Goal: Information Seeking & Learning: Find specific fact

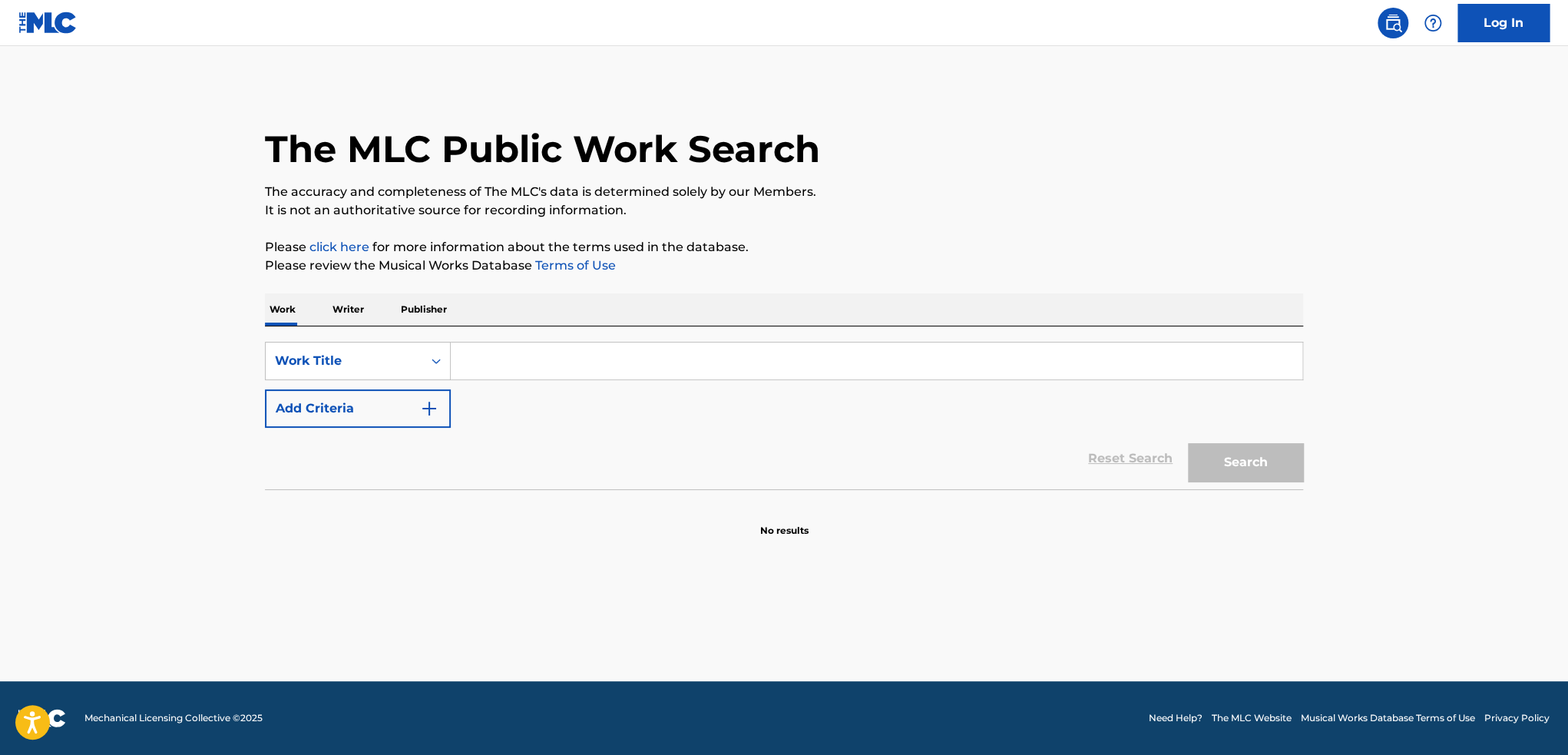
click at [320, 393] on button "Add Criteria" at bounding box center [358, 409] width 186 height 39
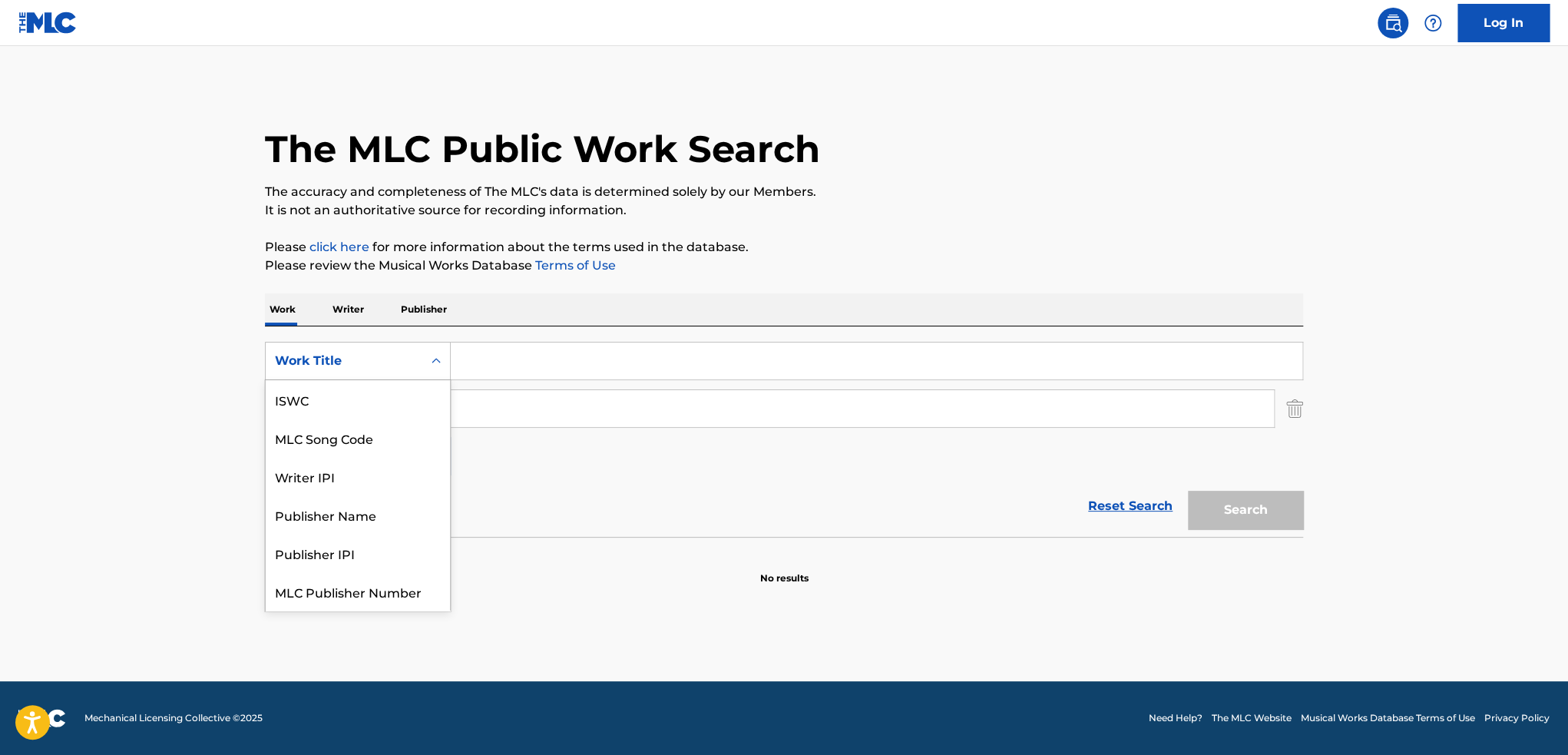
click at [382, 358] on div "Work Title" at bounding box center [343, 361] width 138 height 19
drag, startPoint x: 387, startPoint y: 401, endPoint x: 445, endPoint y: 381, distance: 61.4
click at [387, 401] on div "MLC Song Code" at bounding box center [358, 399] width 185 height 39
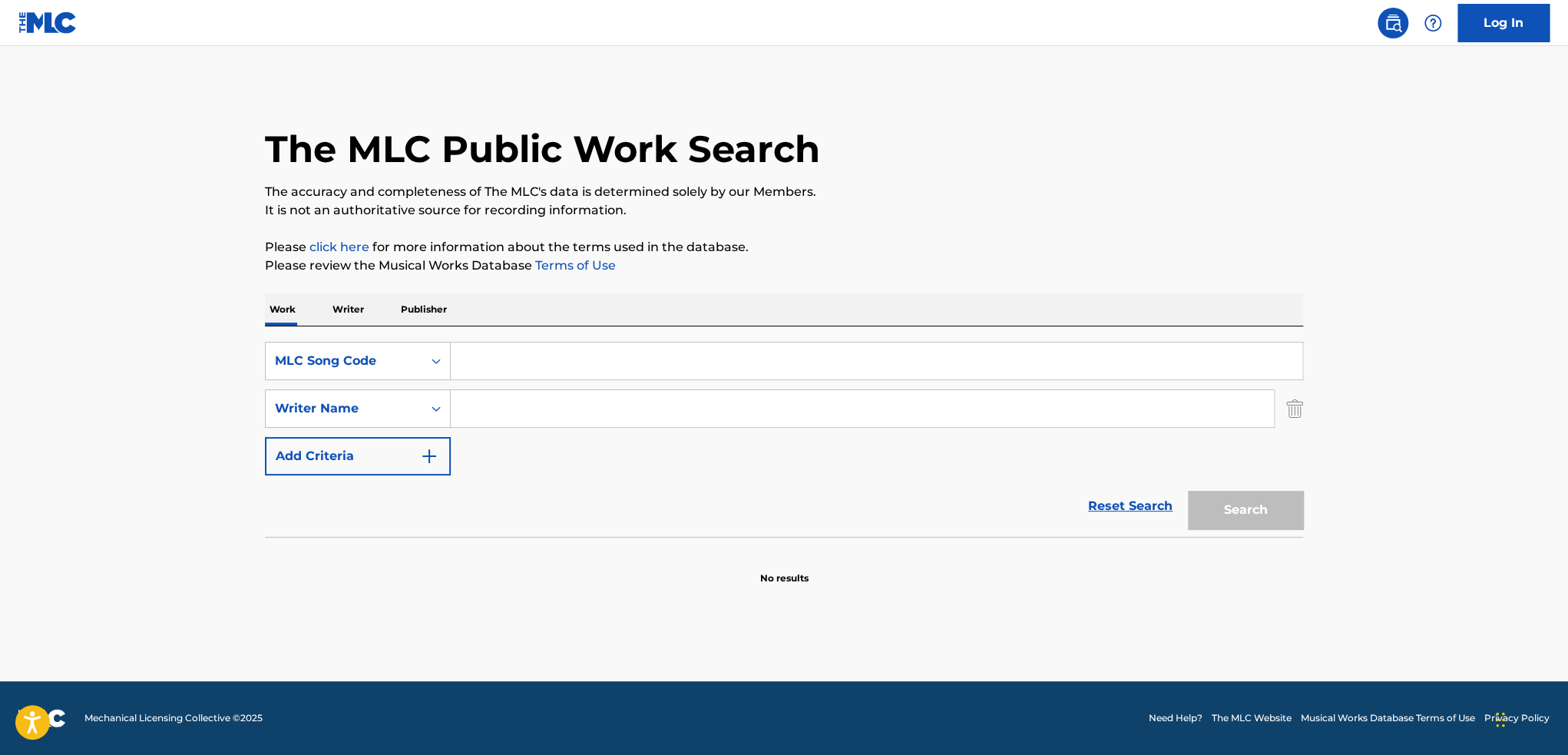
click at [553, 356] on input "Search Form" at bounding box center [876, 361] width 851 height 37
paste input "EQ3UFT"
type input "EQ3UFT"
click at [1254, 508] on button "Search" at bounding box center [1246, 511] width 115 height 39
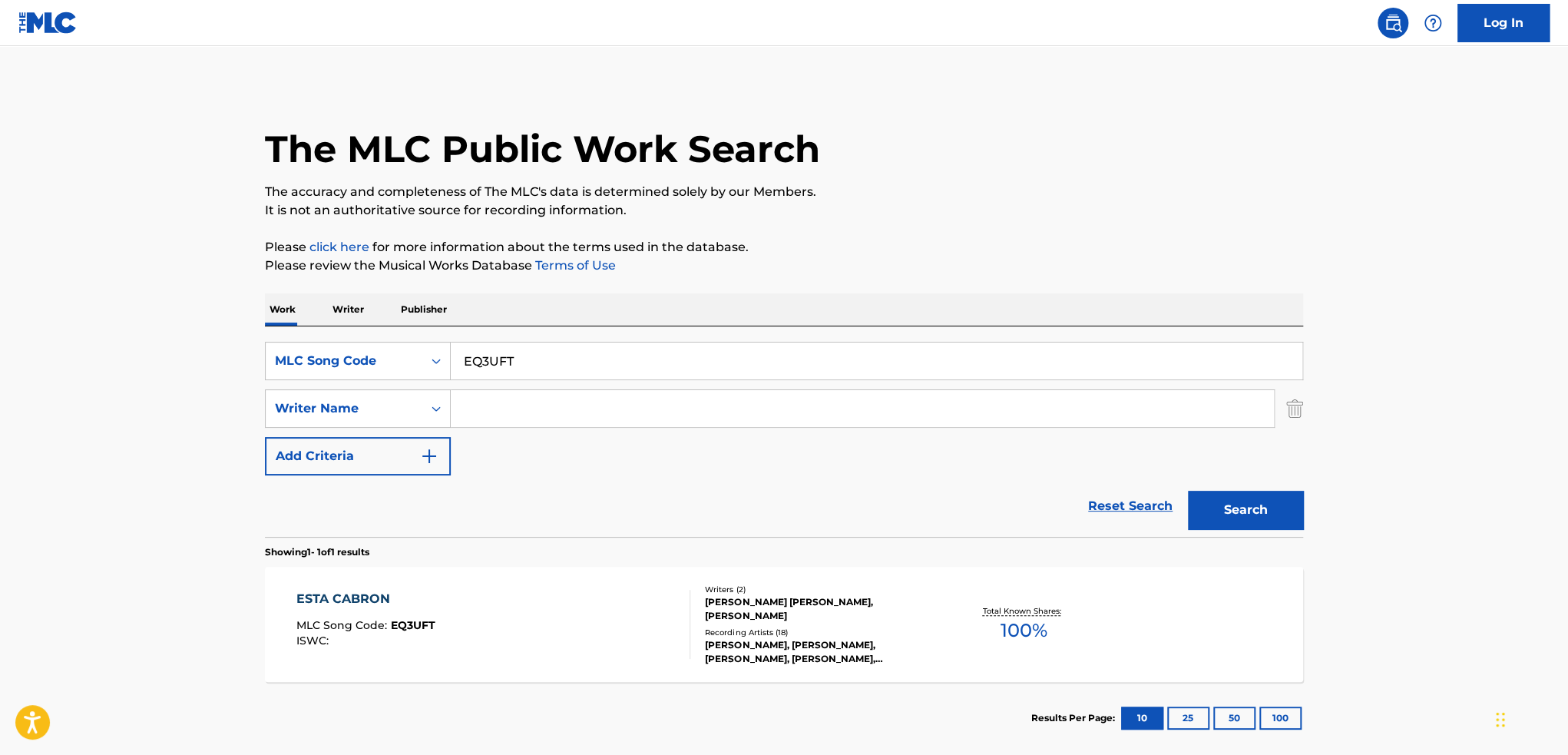
scroll to position [80, 0]
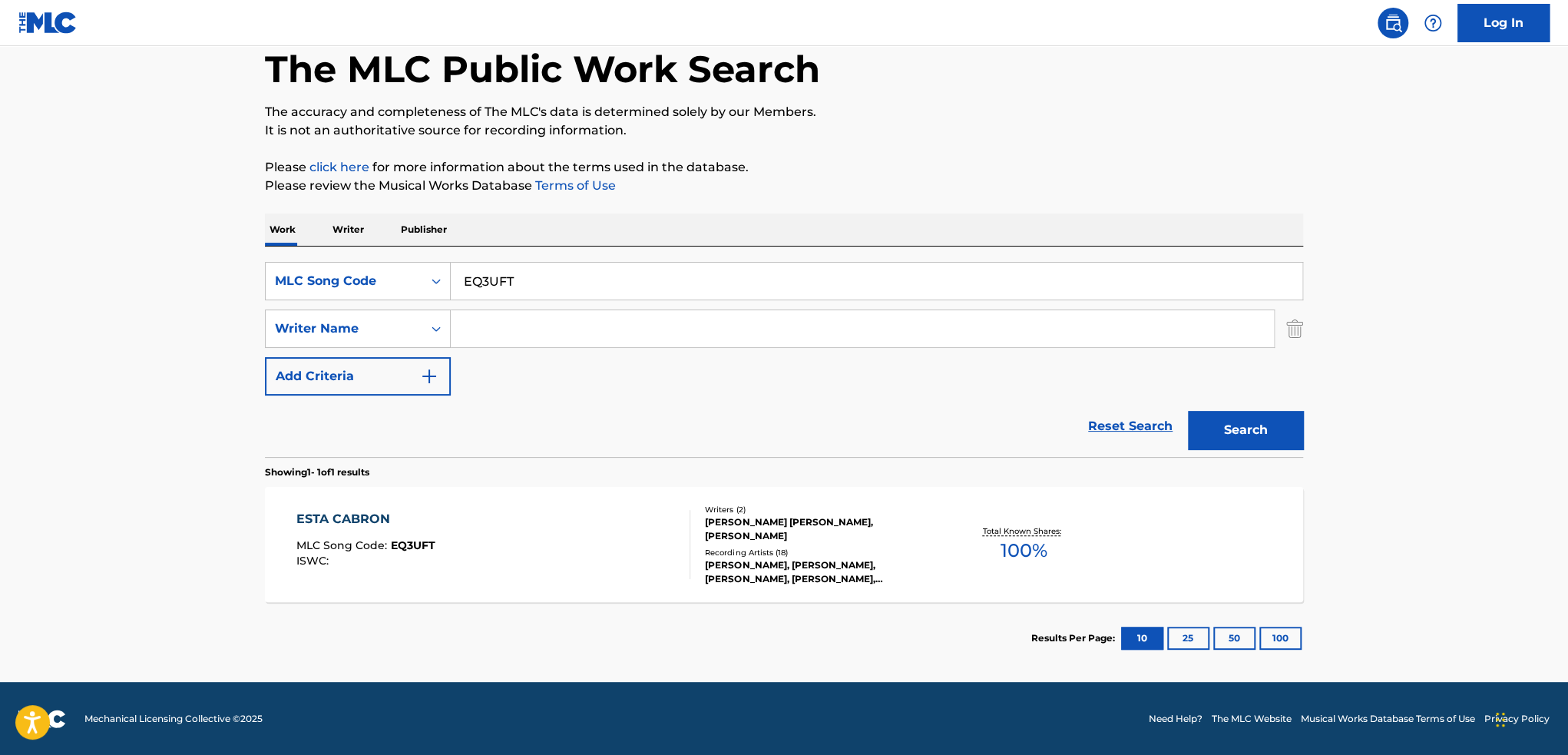
click at [816, 543] on div "Writers ( 2 ) [PERSON_NAME] [PERSON_NAME], [PERSON_NAME] Recording Artists ( 18…" at bounding box center [813, 545] width 247 height 82
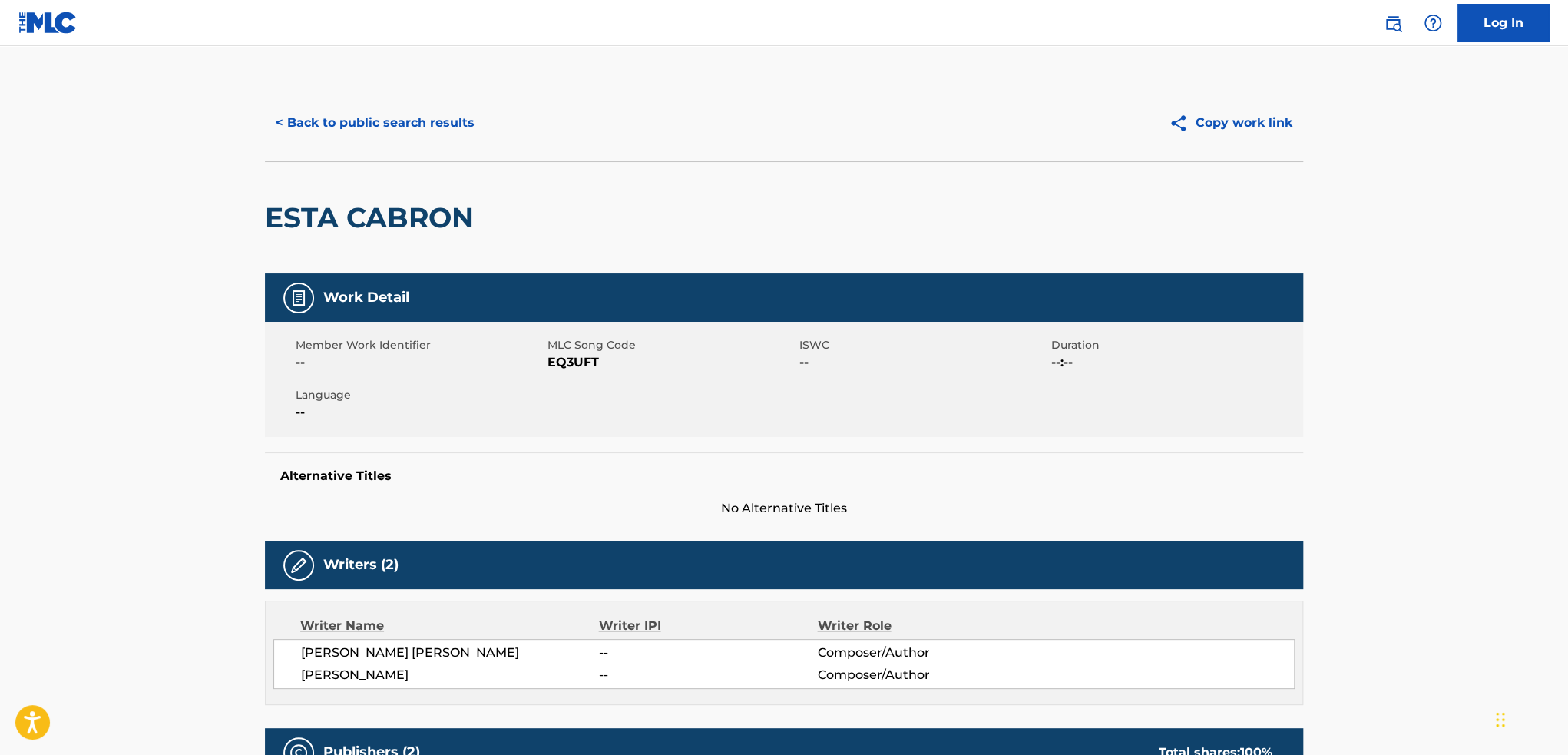
click at [399, 123] on button "< Back to public search results" at bounding box center [375, 123] width 220 height 39
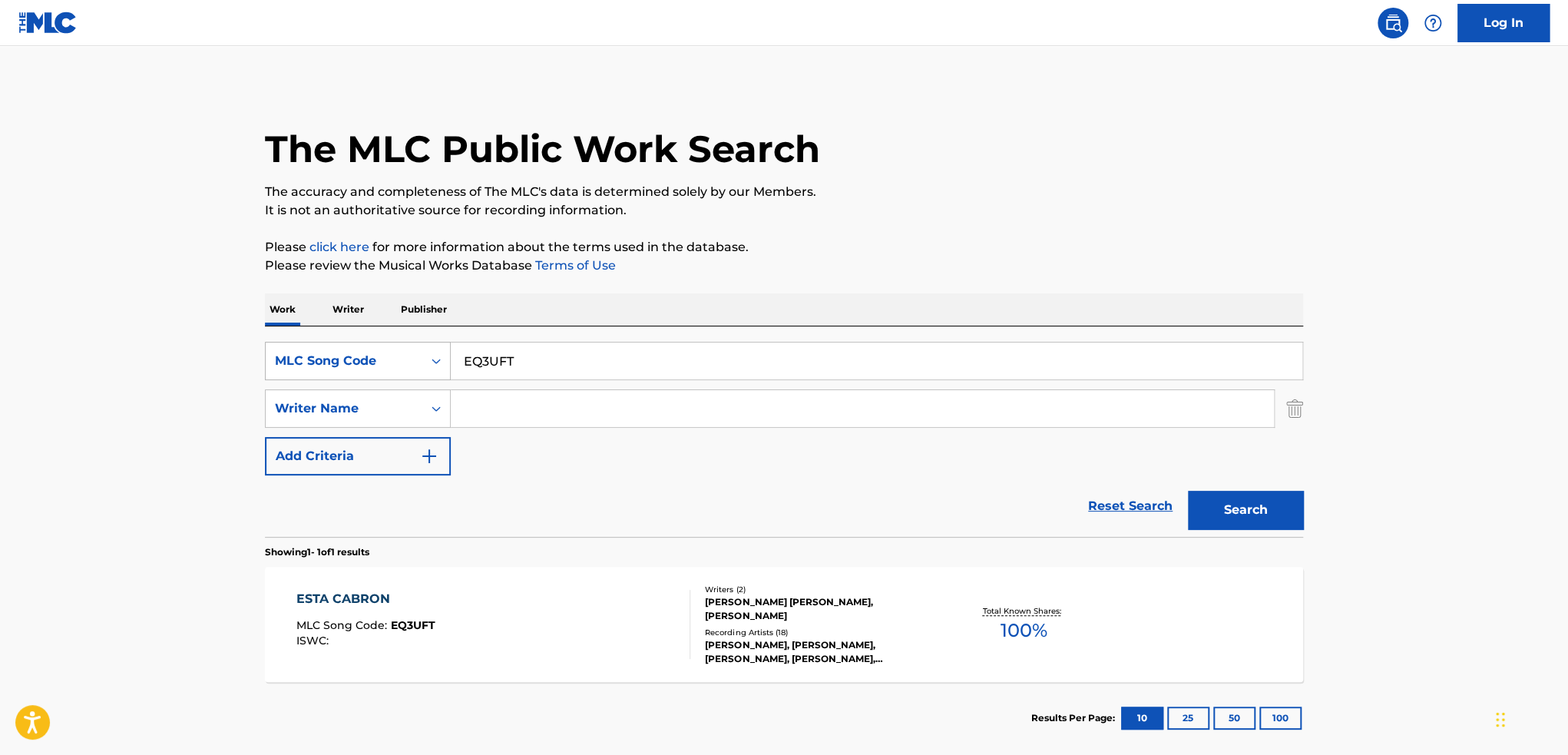
drag, startPoint x: 575, startPoint y: 369, endPoint x: 299, endPoint y: 352, distance: 276.5
click at [299, 352] on div "SearchWithCriteria4ac8d5df-70a4-4d8f-af85-2ec530355060 MLC Song Code EQ3UFT" at bounding box center [784, 361] width 1038 height 39
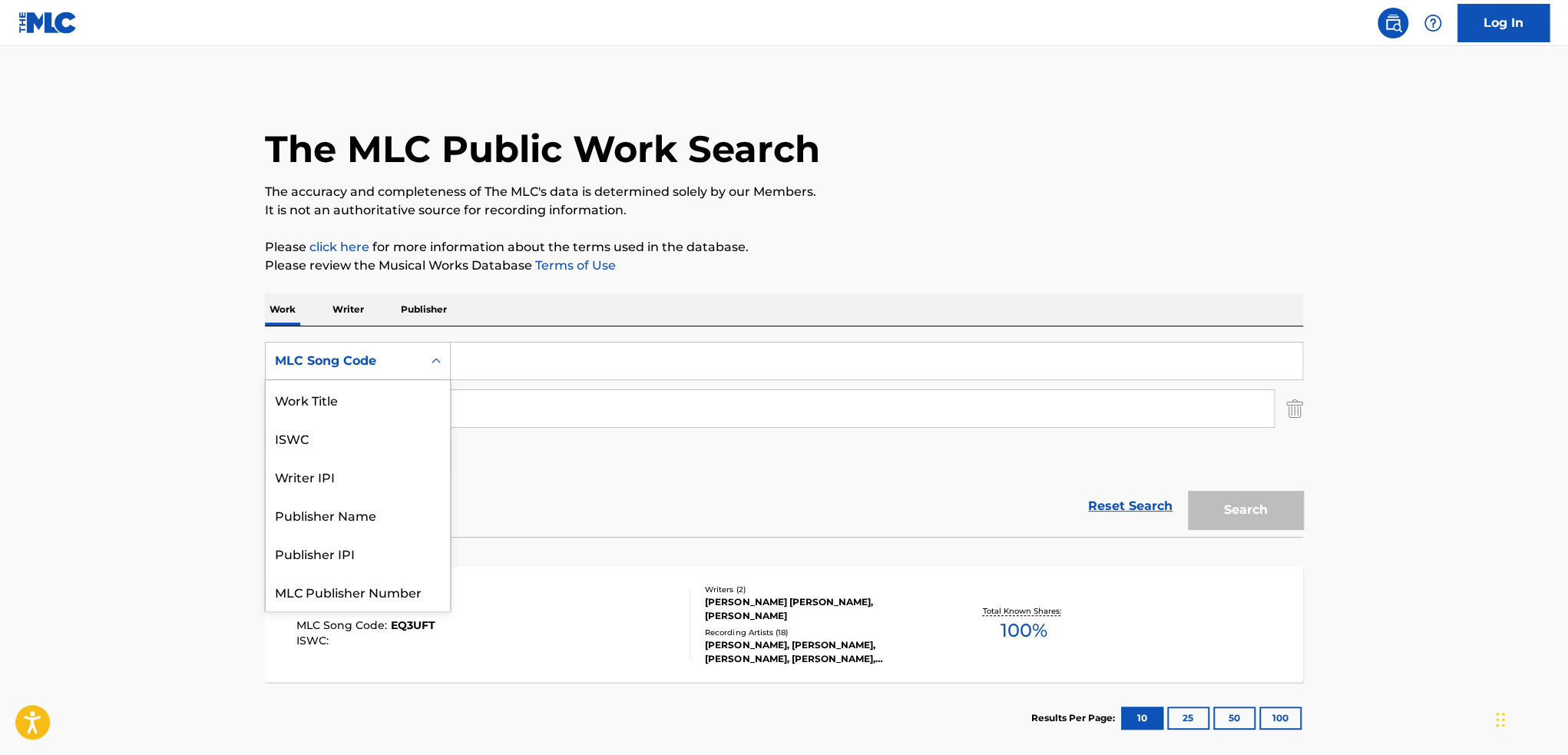
click at [347, 352] on div "MLC Song Code" at bounding box center [343, 361] width 138 height 19
click at [381, 398] on div "Work Title" at bounding box center [358, 399] width 185 height 39
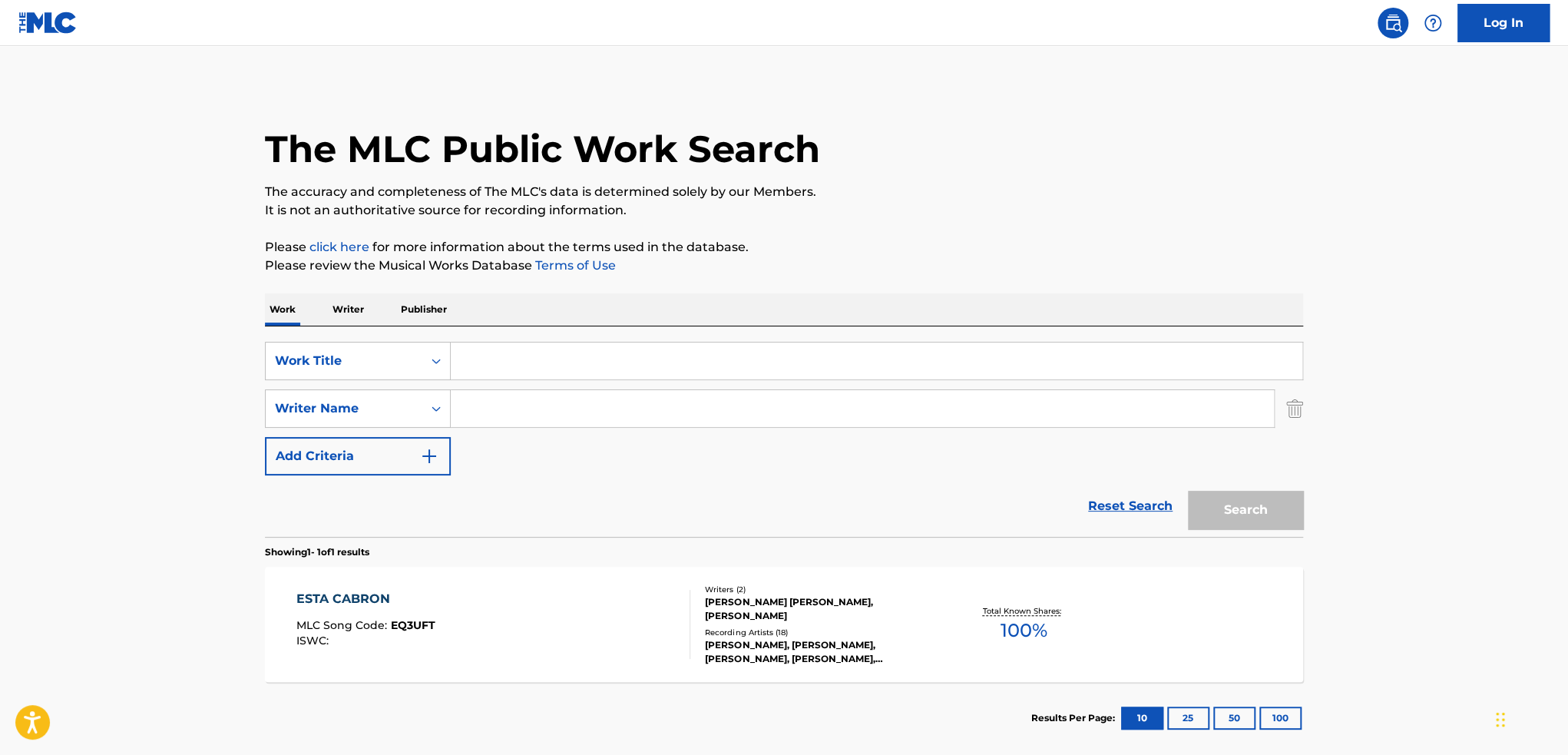
click at [566, 349] on input "Search Form" at bounding box center [876, 361] width 851 height 37
click at [1188, 491] on button "Search" at bounding box center [1246, 511] width 115 height 39
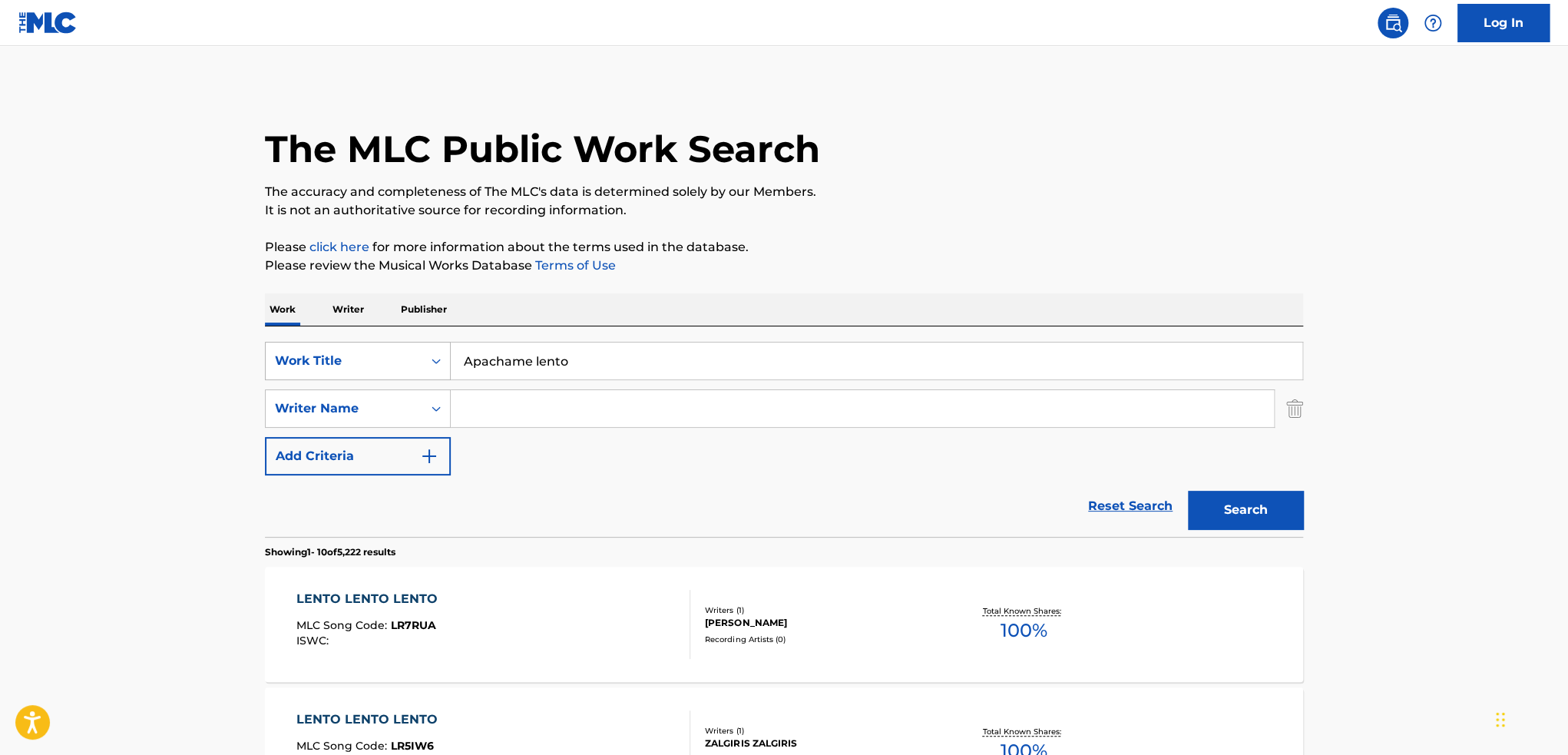
drag, startPoint x: 604, startPoint y: 371, endPoint x: 444, endPoint y: 369, distance: 160.0
click at [444, 369] on div "SearchWithCriteriac41c7cfe-813f-4de4-8c2a-a21a2ba4ab2c Work Title Apachame lento" at bounding box center [784, 361] width 1038 height 39
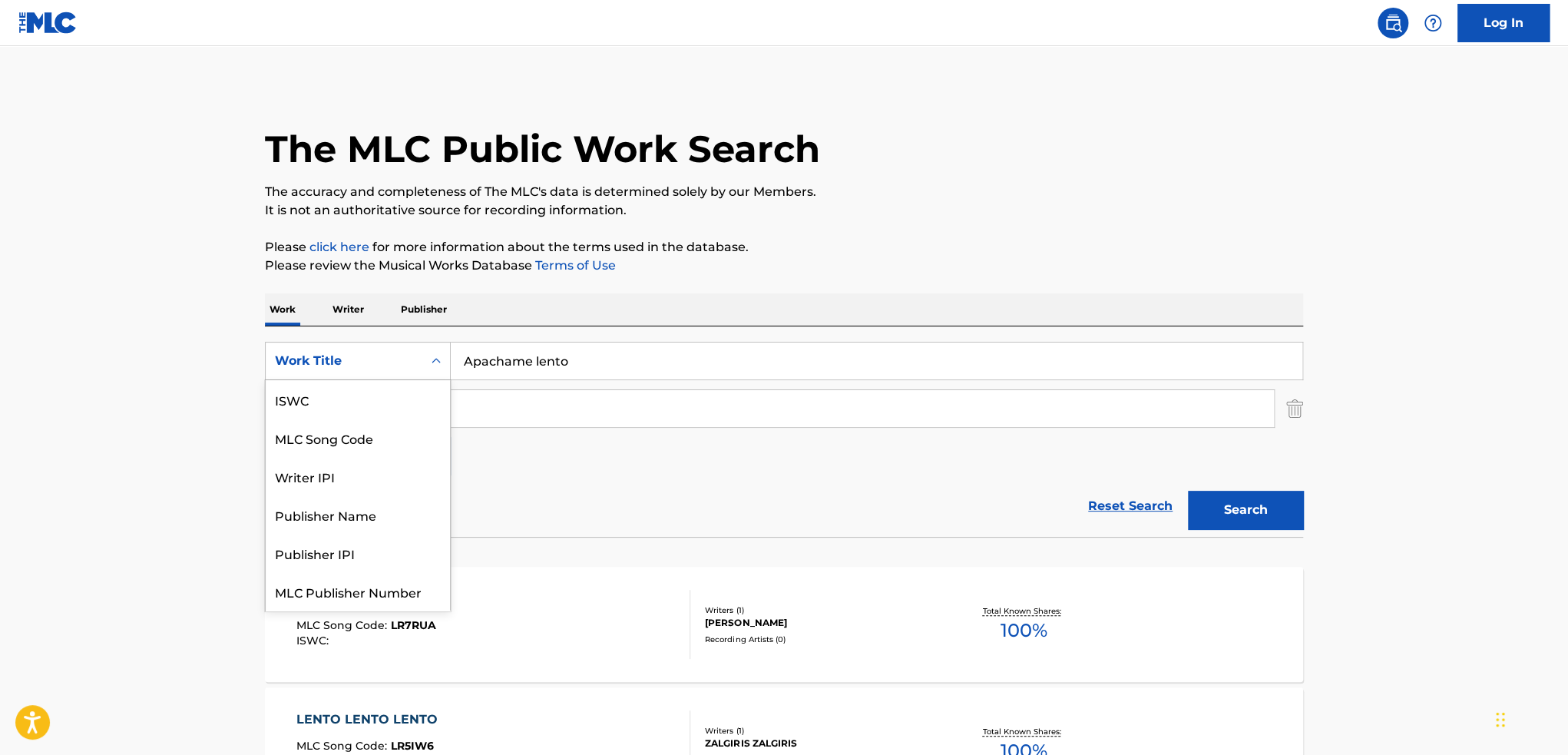
click at [411, 364] on div "Work Title" at bounding box center [343, 361] width 138 height 19
click at [660, 344] on input "Apachame lento" at bounding box center [876, 361] width 851 height 37
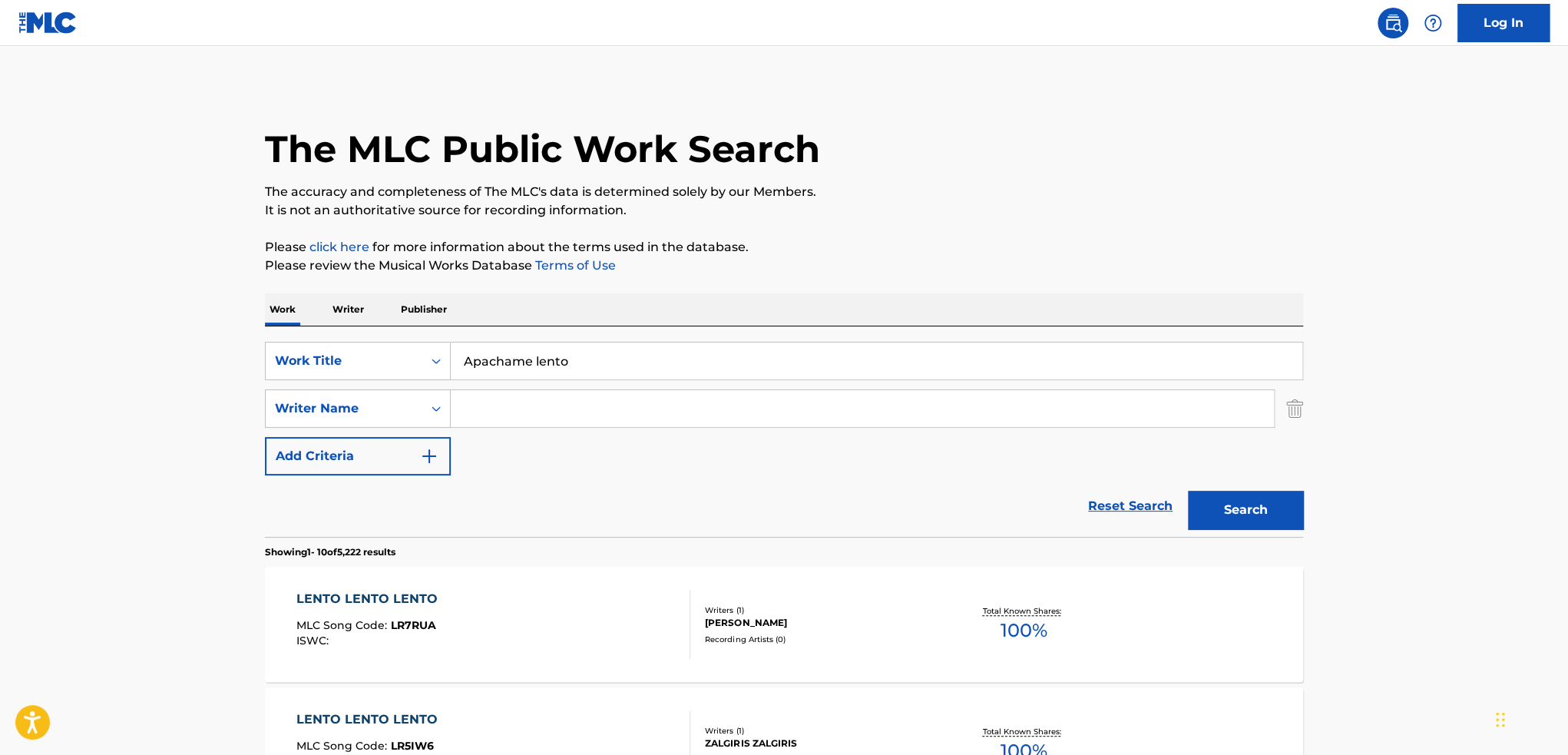
click at [492, 363] on input "Apachame lento" at bounding box center [876, 361] width 851 height 37
click at [513, 398] on strong "apapachame" at bounding box center [505, 395] width 84 height 15
type input "apapachame lento"
click at [518, 409] on input "Search Form" at bounding box center [862, 409] width 823 height 37
click at [1200, 516] on button "Search" at bounding box center [1246, 511] width 115 height 39
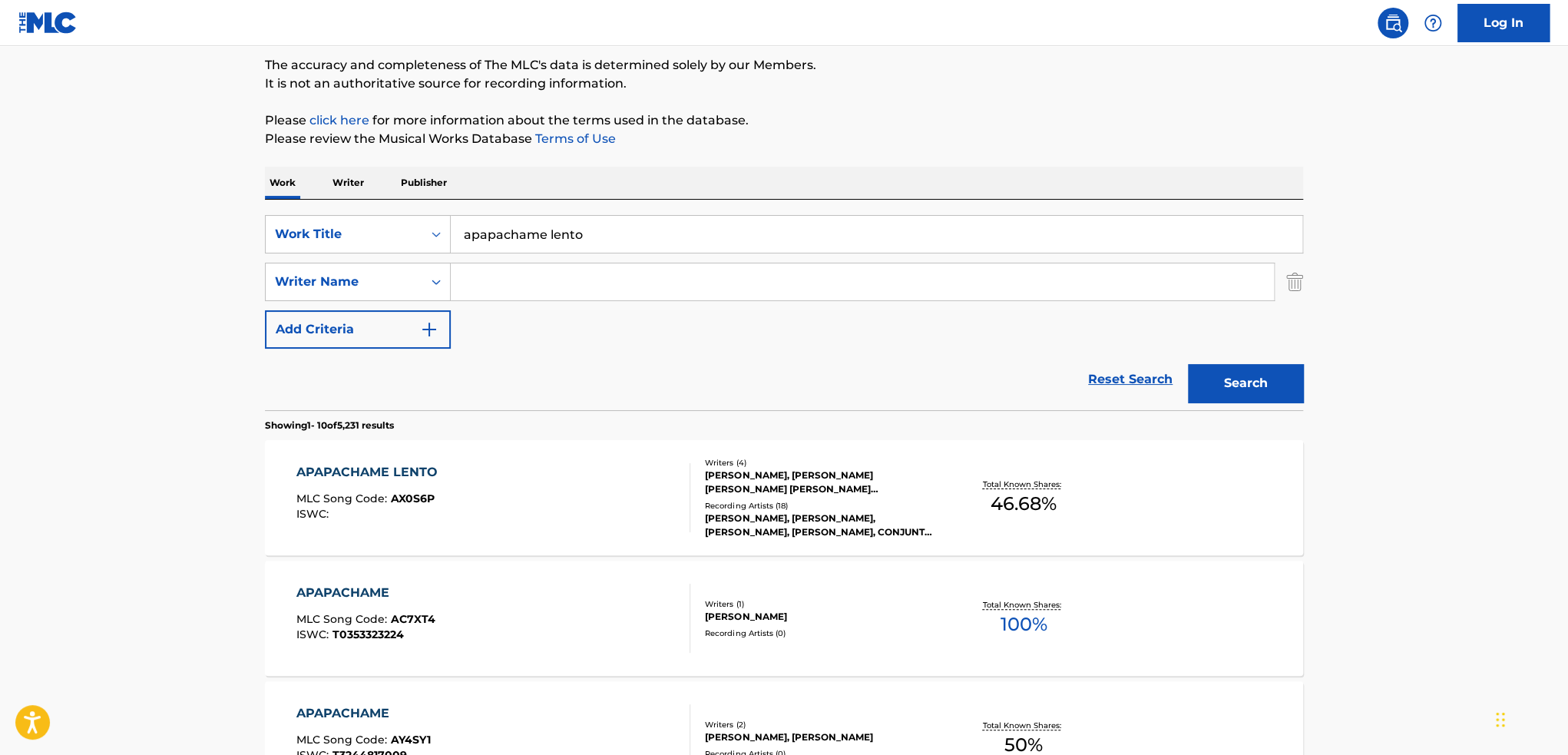
scroll to position [154, 0]
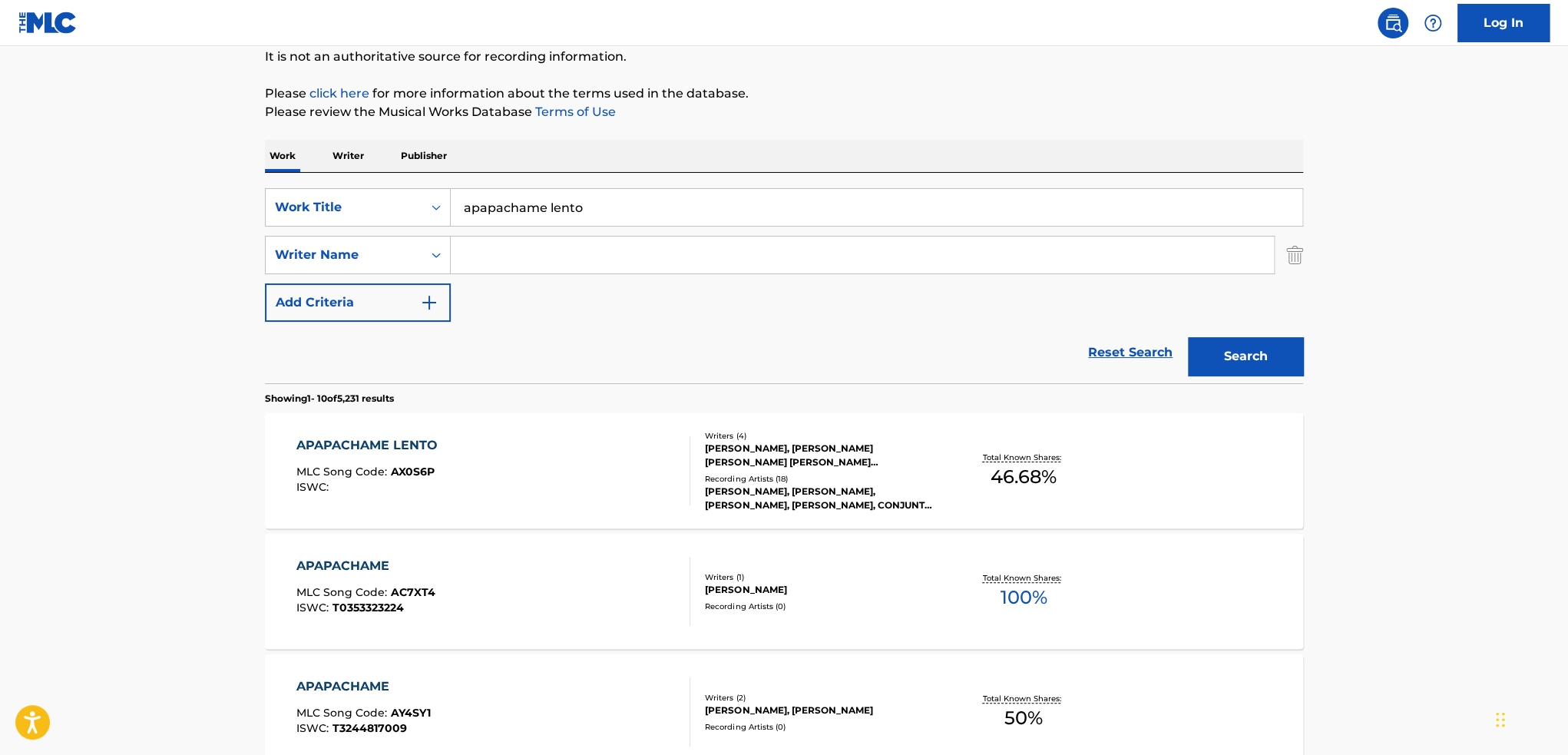
click at [846, 320] on div "SearchWithCriteriac41c7cfe-813f-4de4-8c2a-a21a2ba4ab2c Work Title apapachame le…" at bounding box center [784, 255] width 1038 height 134
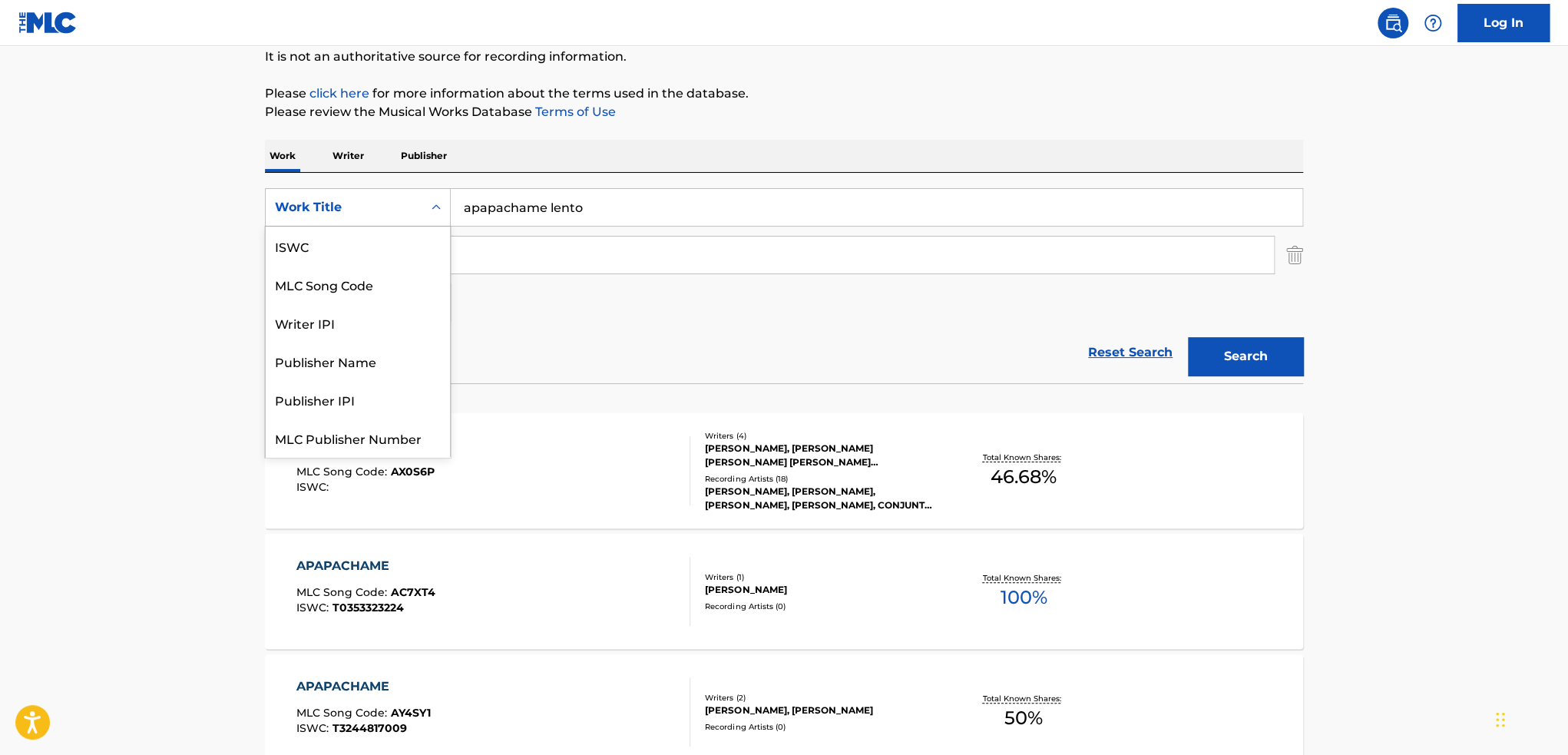
click at [423, 215] on div "Search Form" at bounding box center [436, 207] width 27 height 27
click at [414, 237] on div "MLC Song Code" at bounding box center [358, 246] width 185 height 39
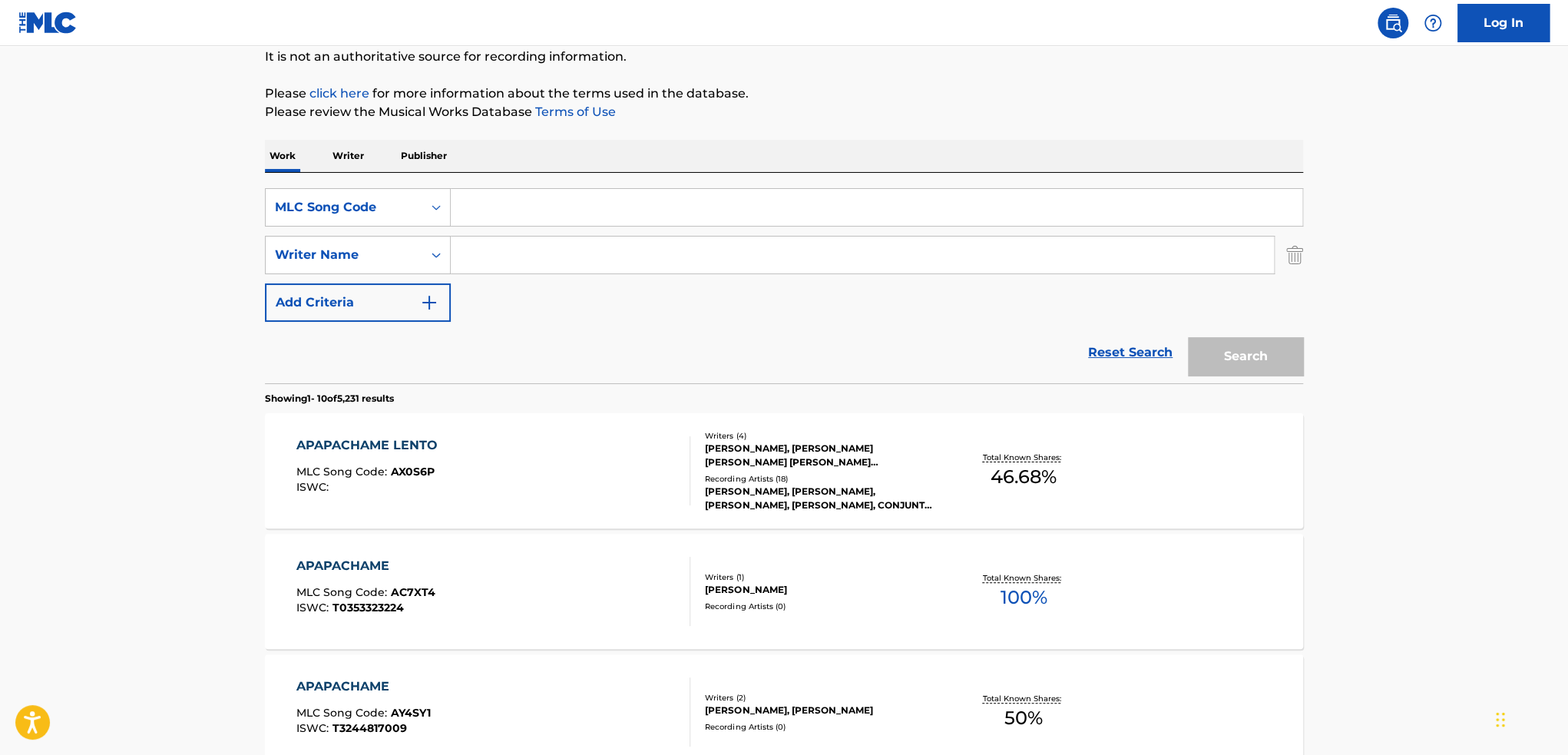
click at [658, 181] on div "SearchWithCriteria78853874-fe96-4c27-aa9c-5ad5ca2c6e9b MLC Song Code SearchWith…" at bounding box center [784, 277] width 1038 height 211
click at [651, 190] on input "Search Form" at bounding box center [876, 207] width 851 height 37
paste input "VW3TIA"
type input "VW3TIA"
click at [1254, 354] on button "Search" at bounding box center [1246, 357] width 115 height 39
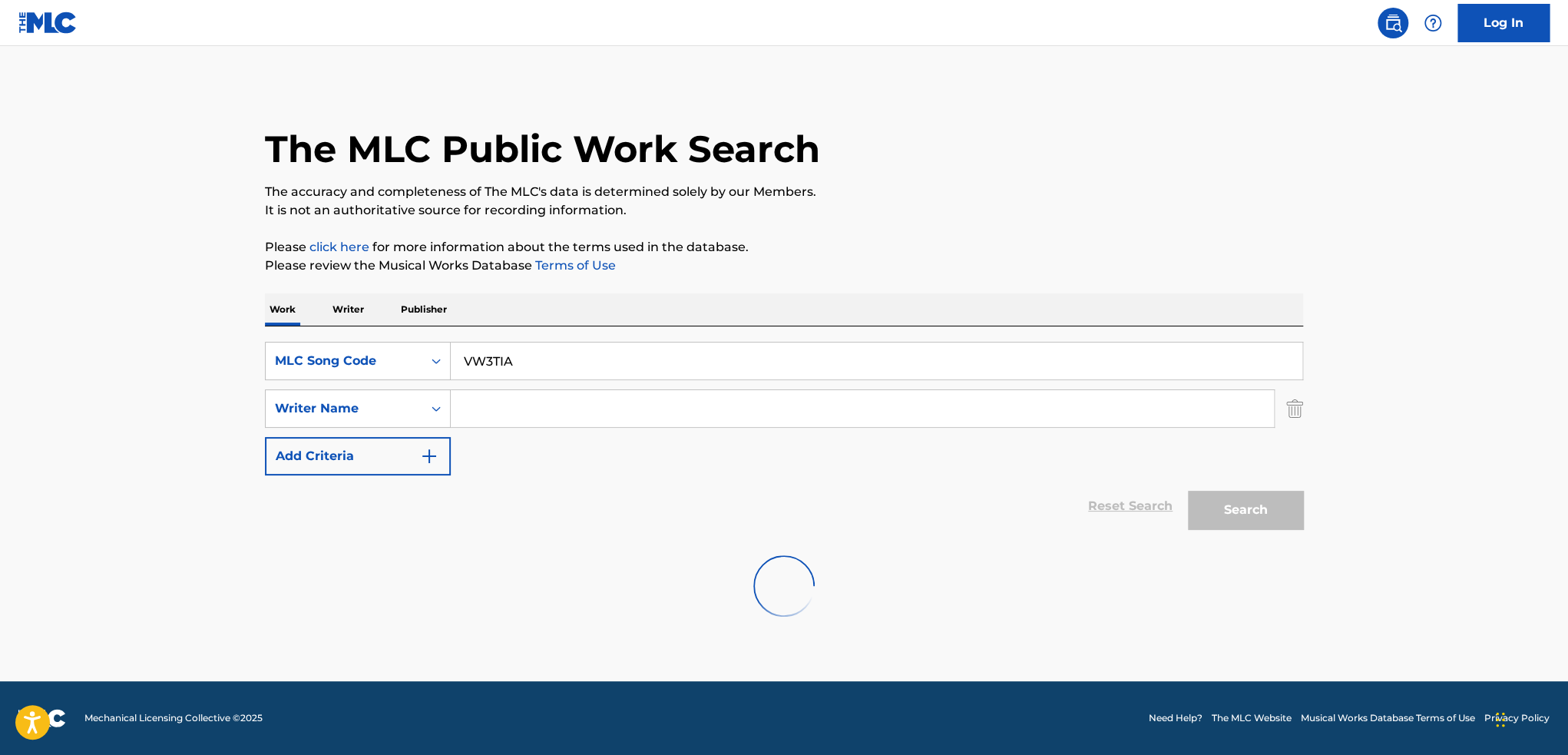
scroll to position [0, 0]
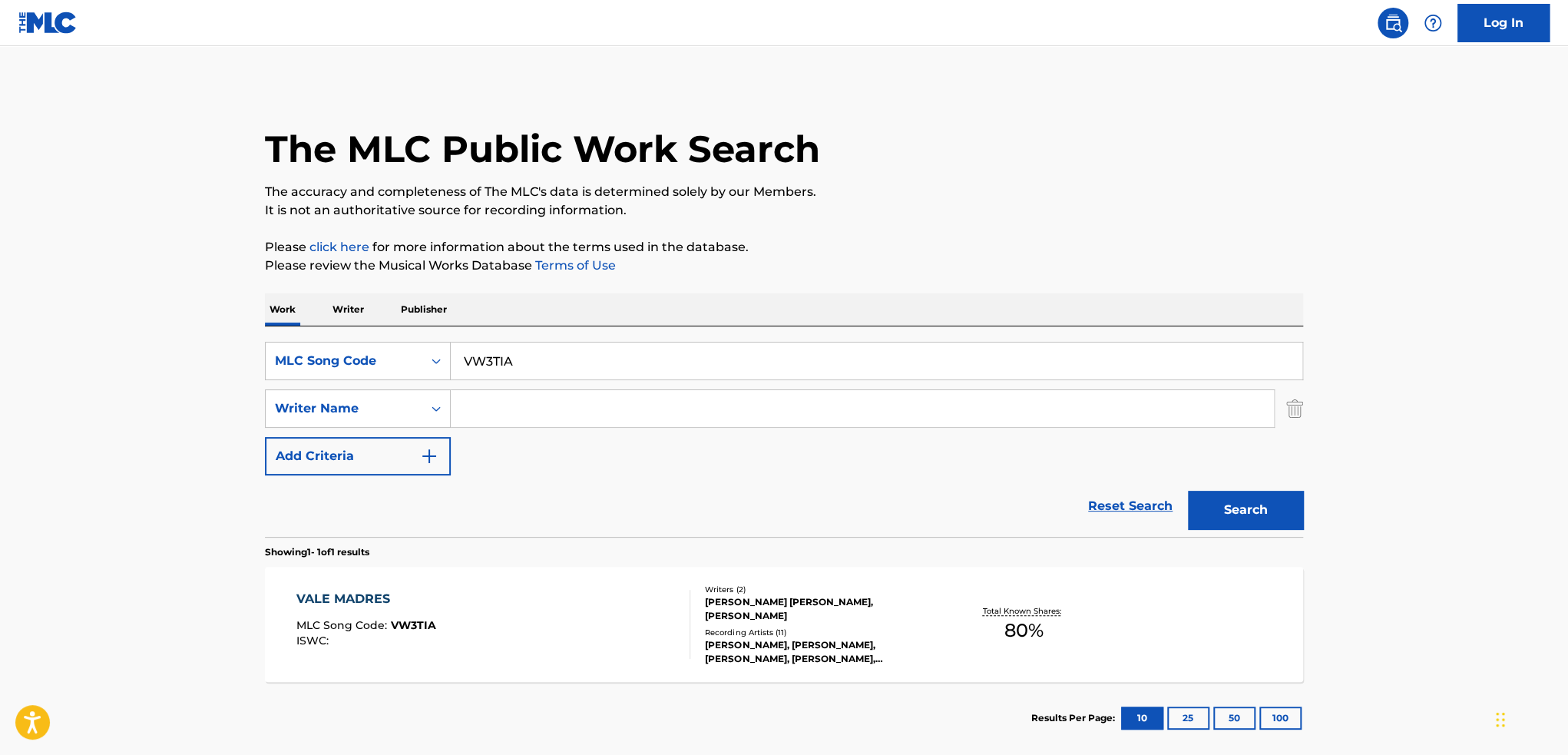
click at [572, 636] on div "VALE MADRES MLC Song Code : VW3TIA ISWC :" at bounding box center [494, 625] width 395 height 69
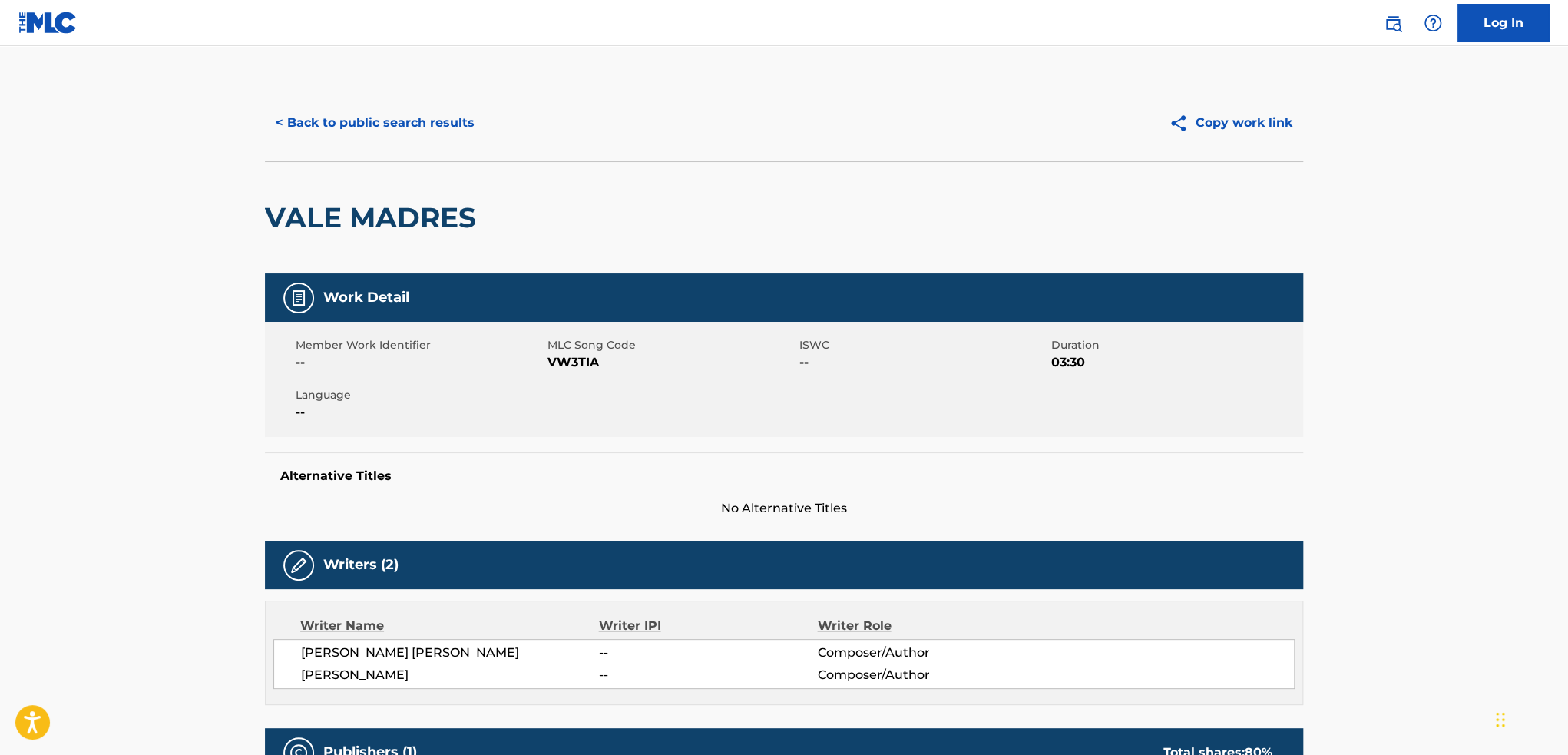
click at [432, 131] on button "< Back to public search results" at bounding box center [375, 123] width 220 height 39
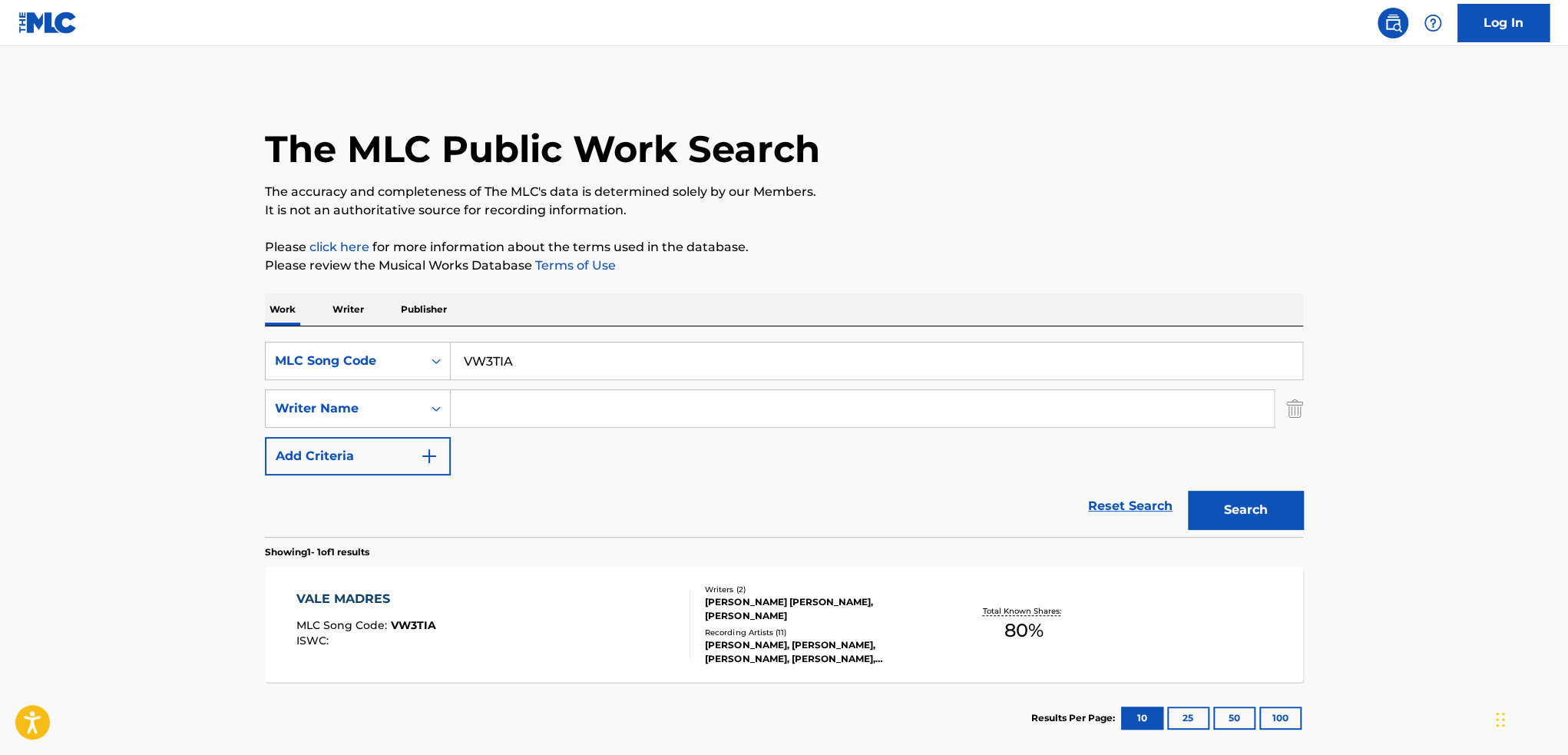
drag, startPoint x: 636, startPoint y: 362, endPoint x: 288, endPoint y: 315, distance: 351.2
click at [335, 365] on div "SearchWithCriteria78853874-fe96-4c27-aa9c-5ad5ca2c6e9b MLC Song Code VW3TIA" at bounding box center [784, 361] width 1038 height 39
type input "ME QUIERES CUANDO NO ESTAS BIEN"
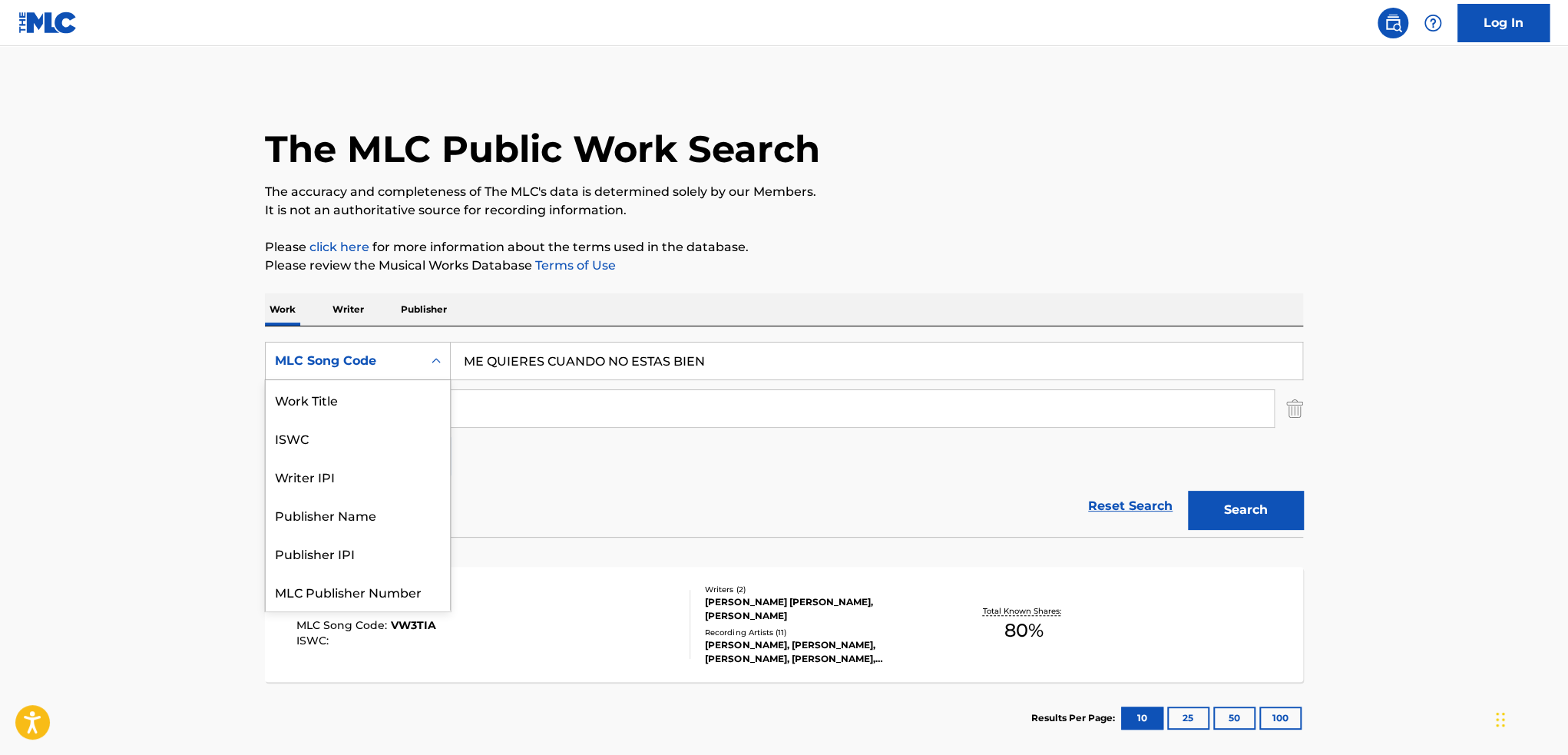
click at [347, 352] on div "MLC Song Code" at bounding box center [343, 361] width 138 height 19
click at [362, 414] on div "Work Title" at bounding box center [358, 399] width 185 height 39
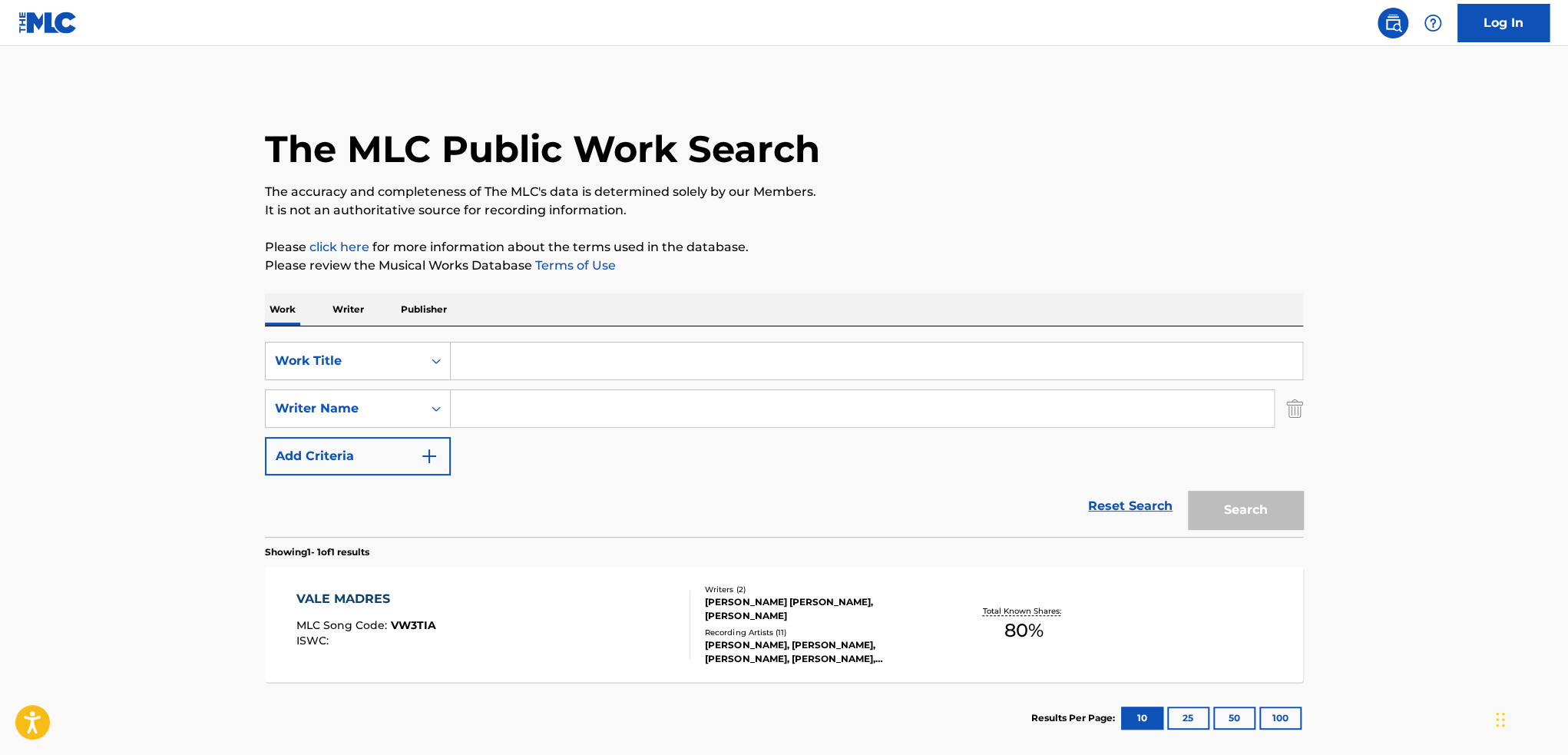
click at [803, 364] on input "Search Form" at bounding box center [876, 361] width 851 height 37
type input "me quieres cuando no estas bien"
click at [1235, 497] on button "Search" at bounding box center [1246, 511] width 115 height 39
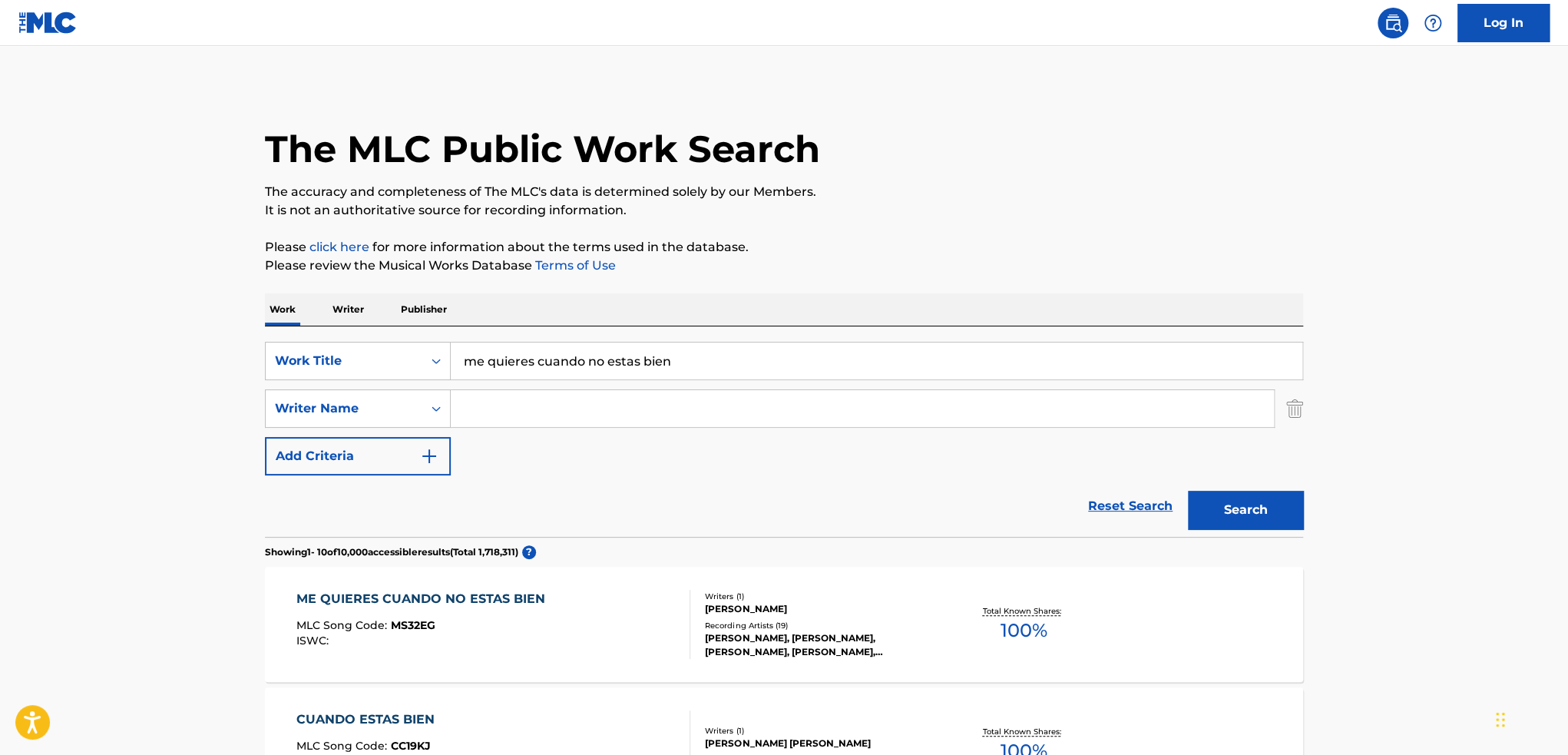
click at [642, 599] on div "ME QUIERES CUANDO NO ESTAS BIEN MLC Song Code : MS32EG ISWC :" at bounding box center [494, 625] width 395 height 69
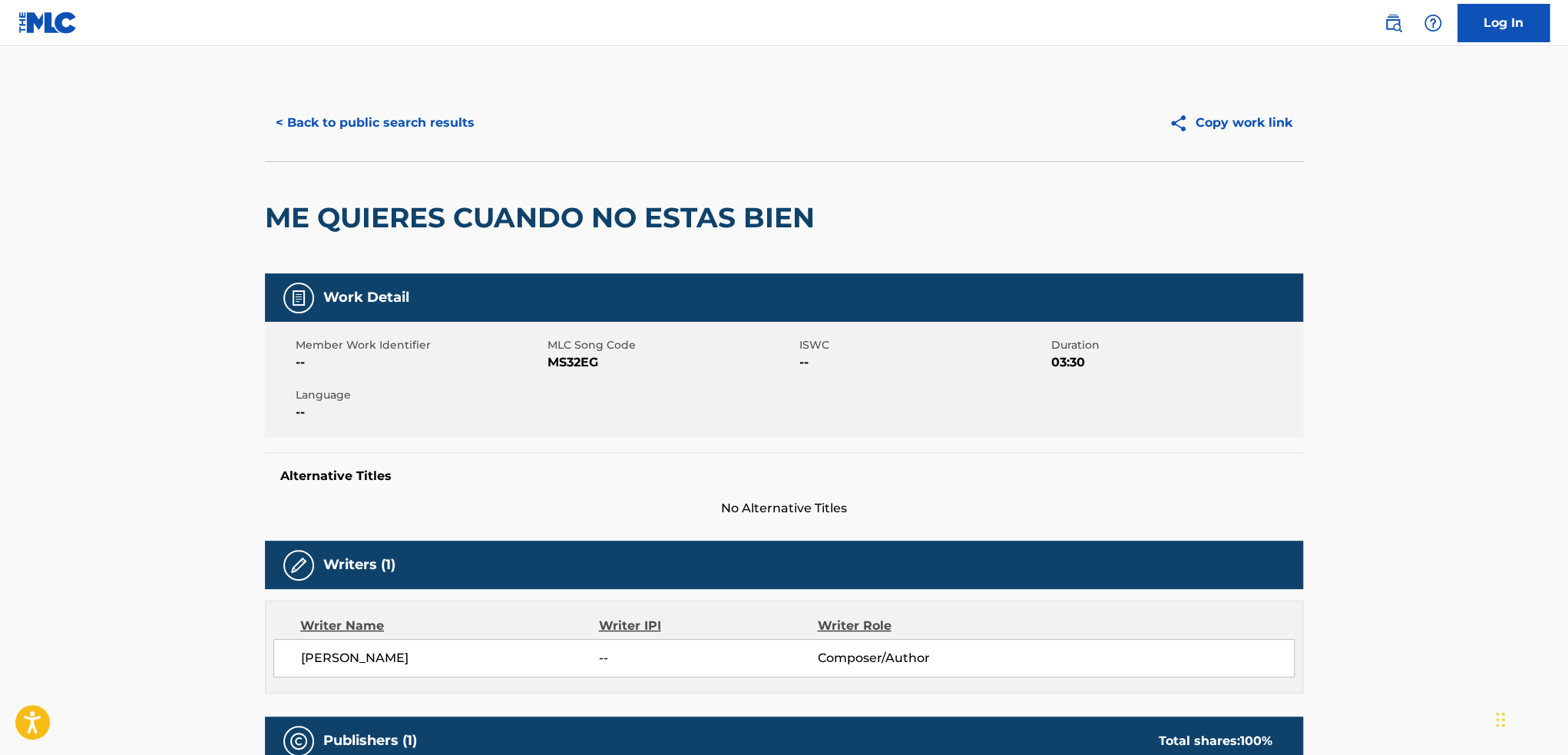
click at [388, 91] on div "< Back to public search results Copy work link" at bounding box center [784, 123] width 1038 height 77
click at [388, 120] on button "< Back to public search results" at bounding box center [375, 123] width 220 height 39
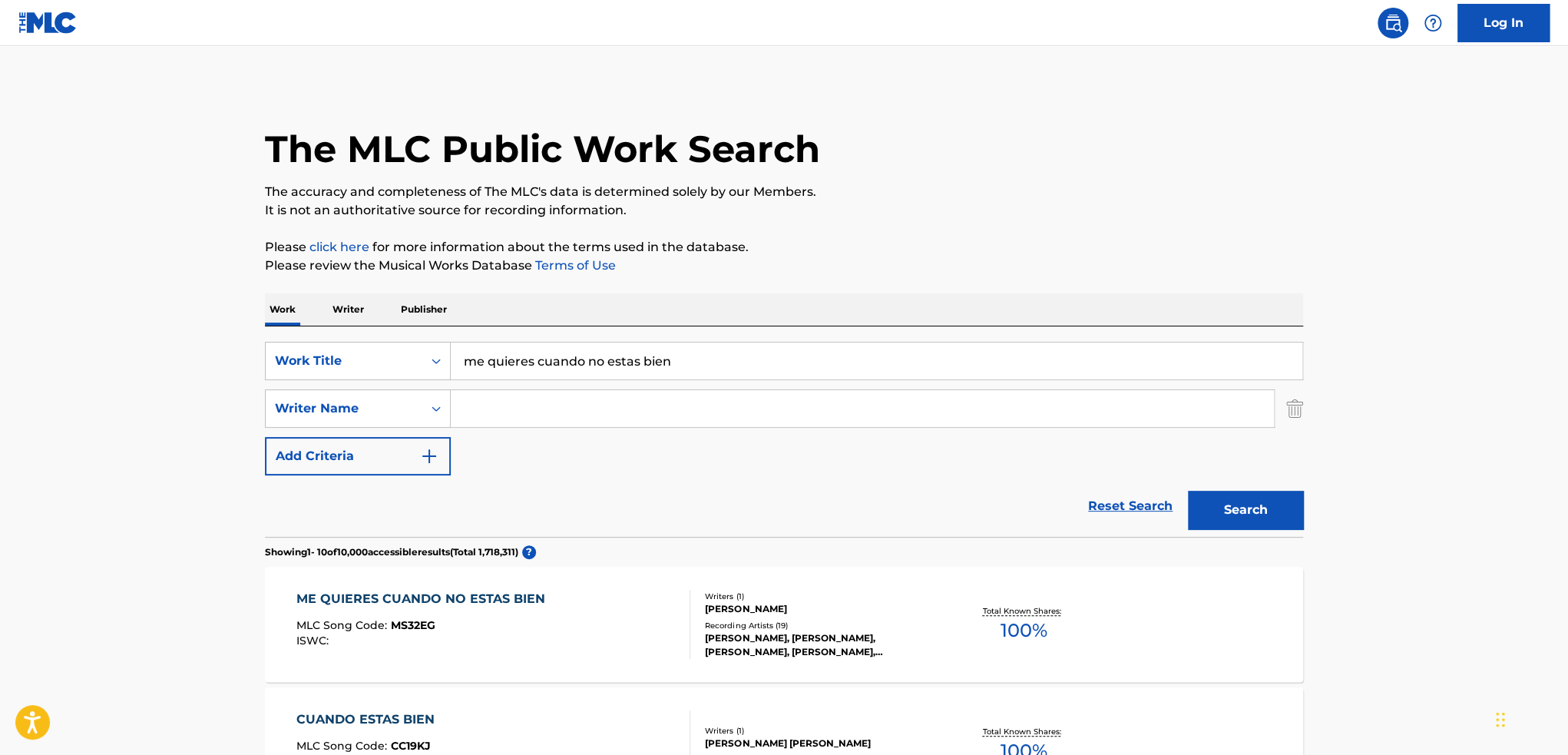
drag, startPoint x: 747, startPoint y: 369, endPoint x: 227, endPoint y: 298, distance: 524.8
click at [327, 361] on div "SearchWithCriteria204e9e19-c138-4be2-bd26-4daadc29de48 Work Title me quieres cu…" at bounding box center [784, 361] width 1038 height 39
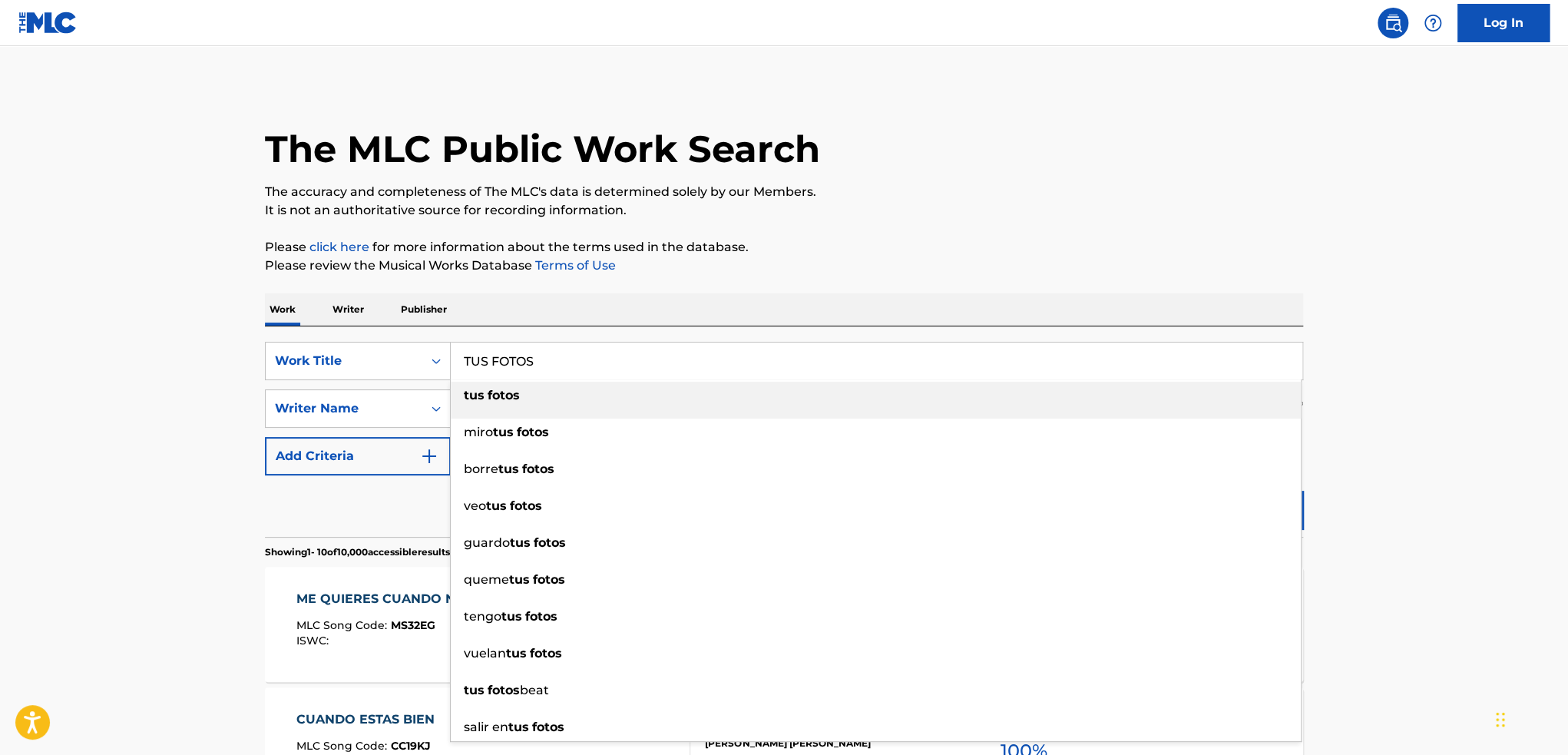
type input "TUS FOTOS"
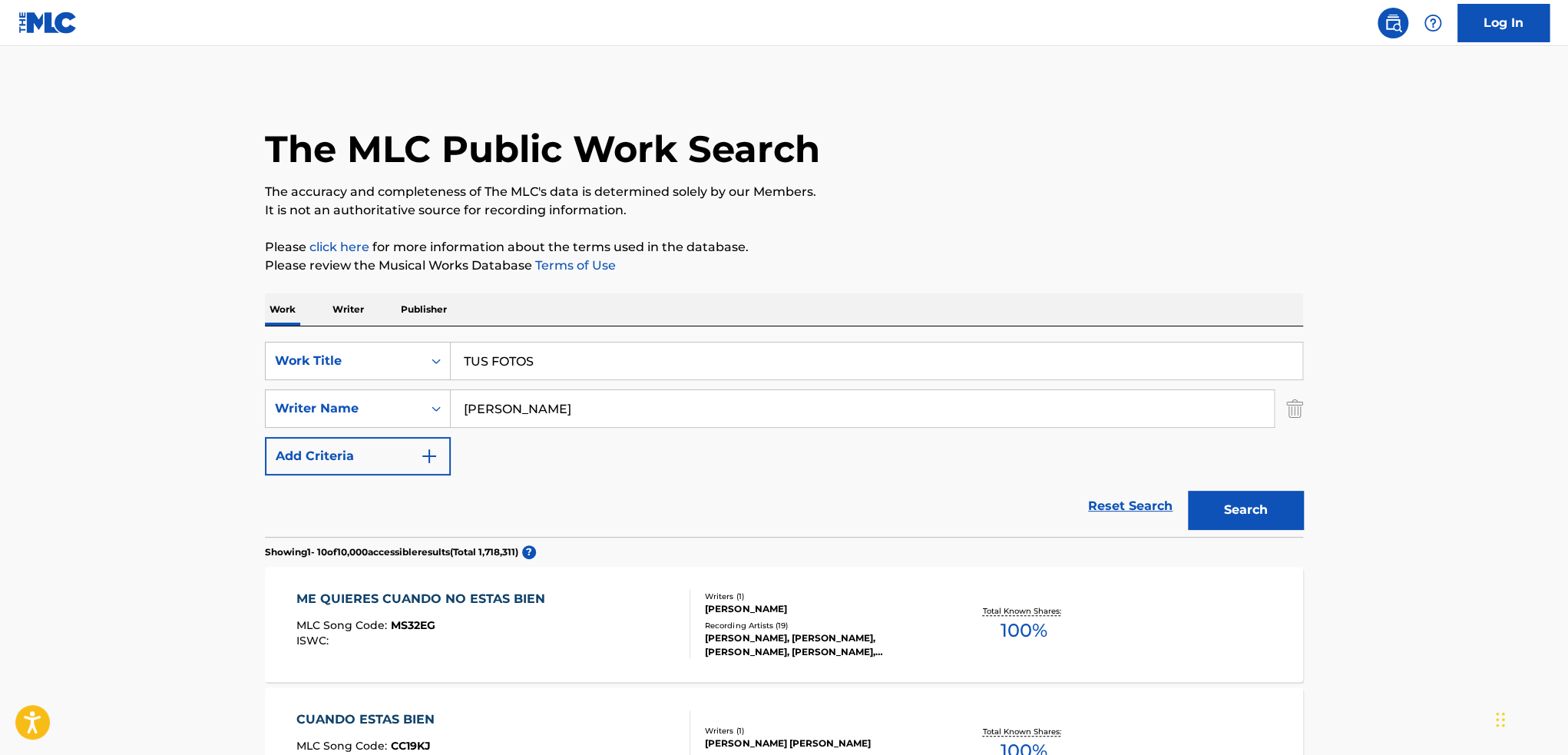
type input "[PERSON_NAME]"
click at [1188, 491] on button "Search" at bounding box center [1246, 511] width 115 height 39
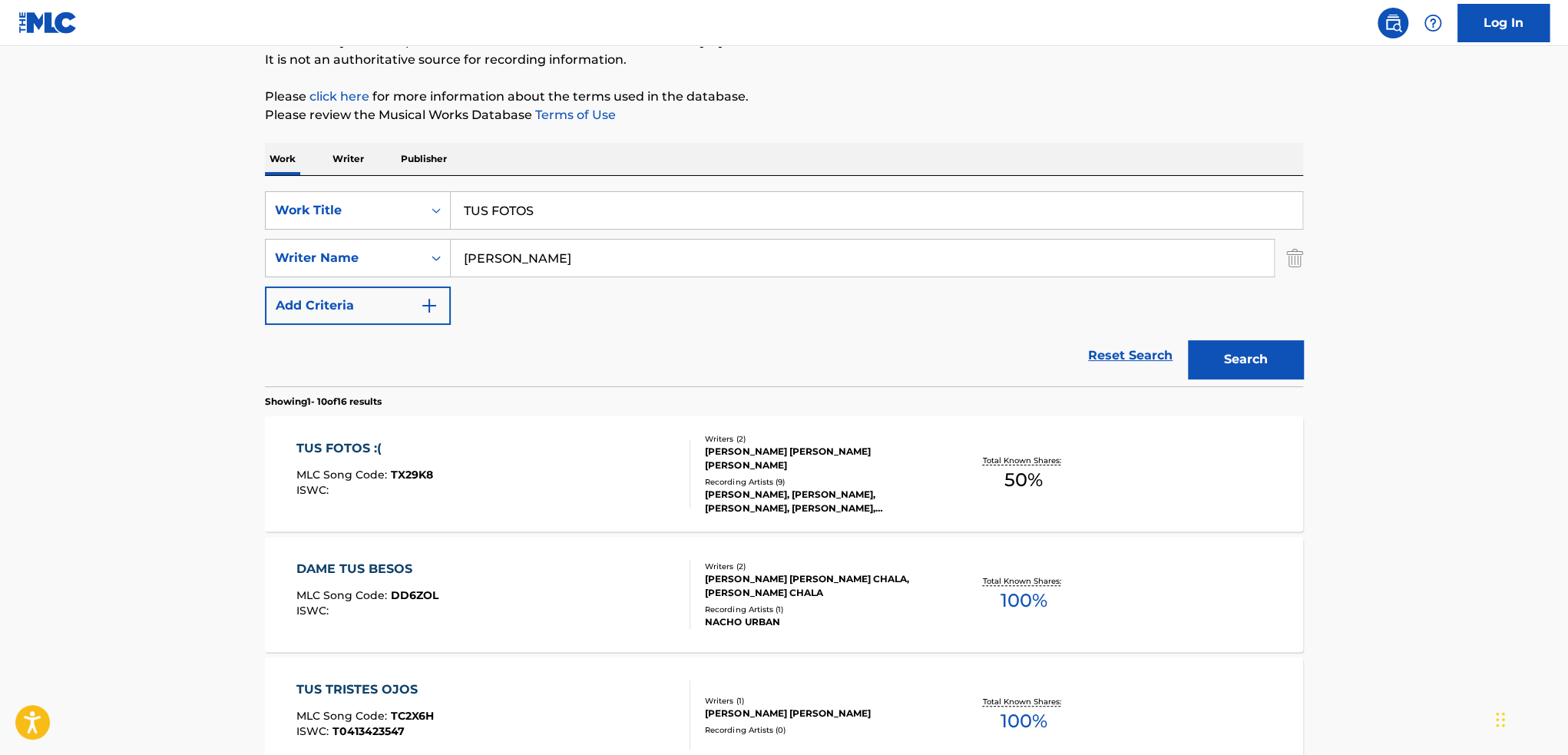
scroll to position [154, 0]
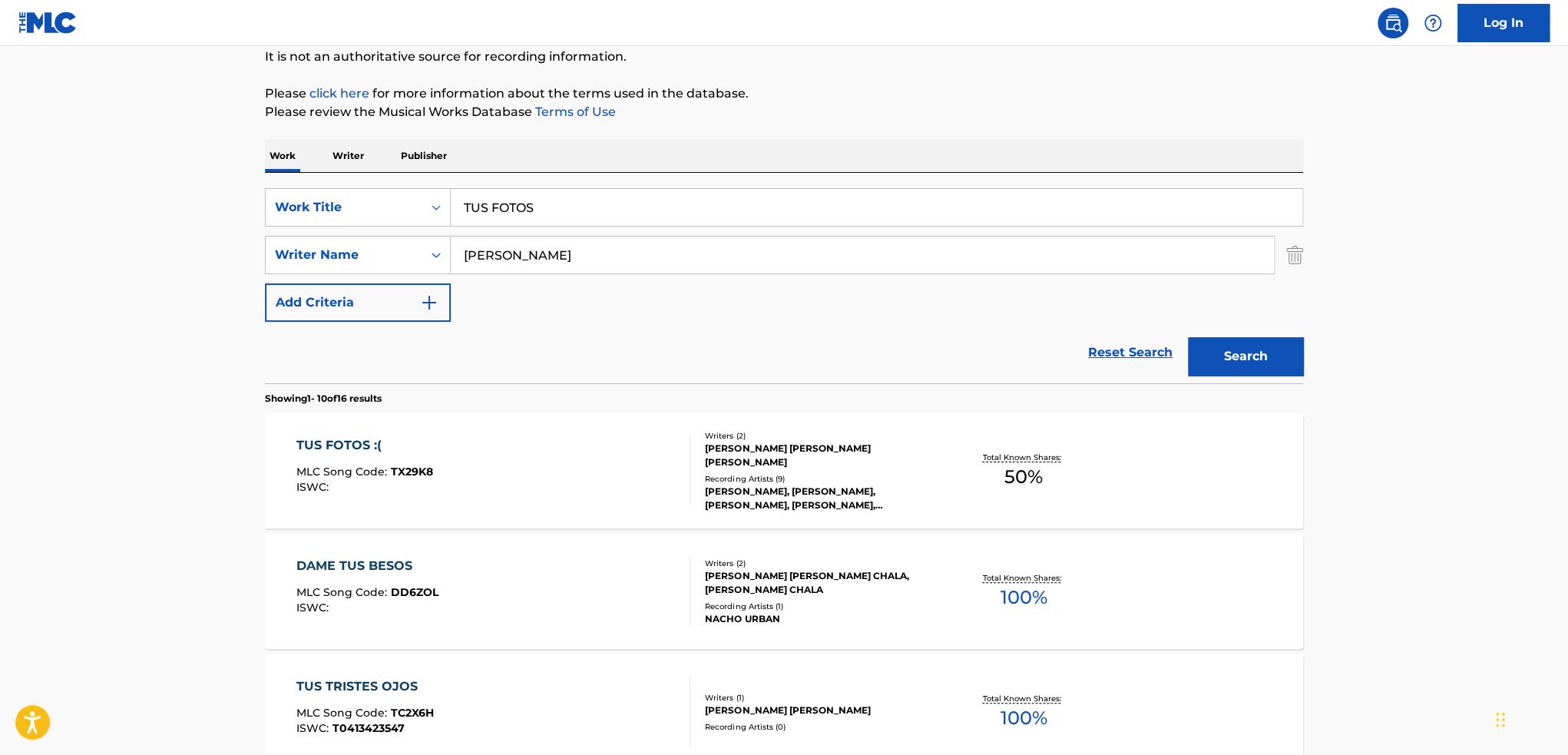
click at [780, 463] on div "[PERSON_NAME] [PERSON_NAME] [PERSON_NAME]" at bounding box center [821, 456] width 232 height 27
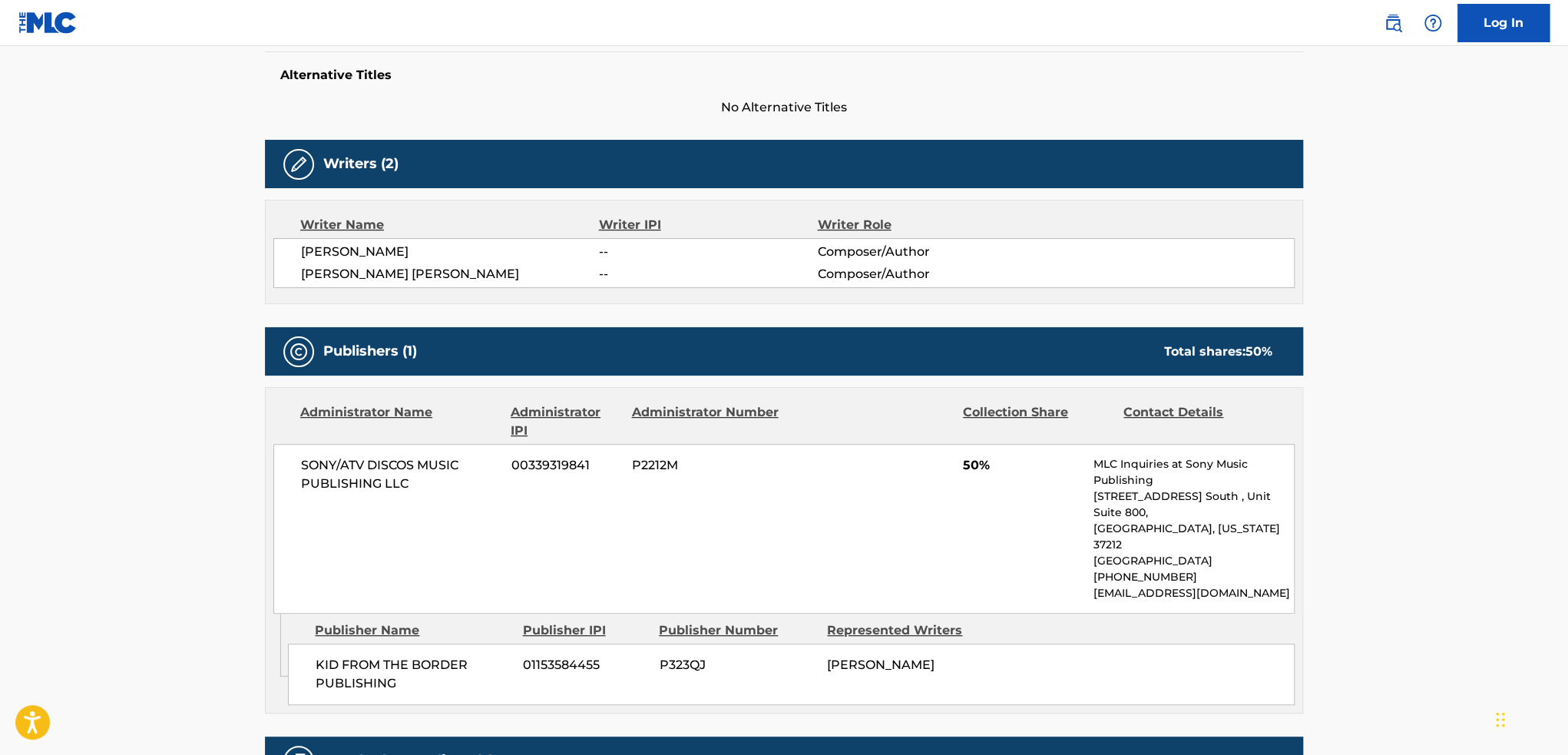
scroll to position [461, 0]
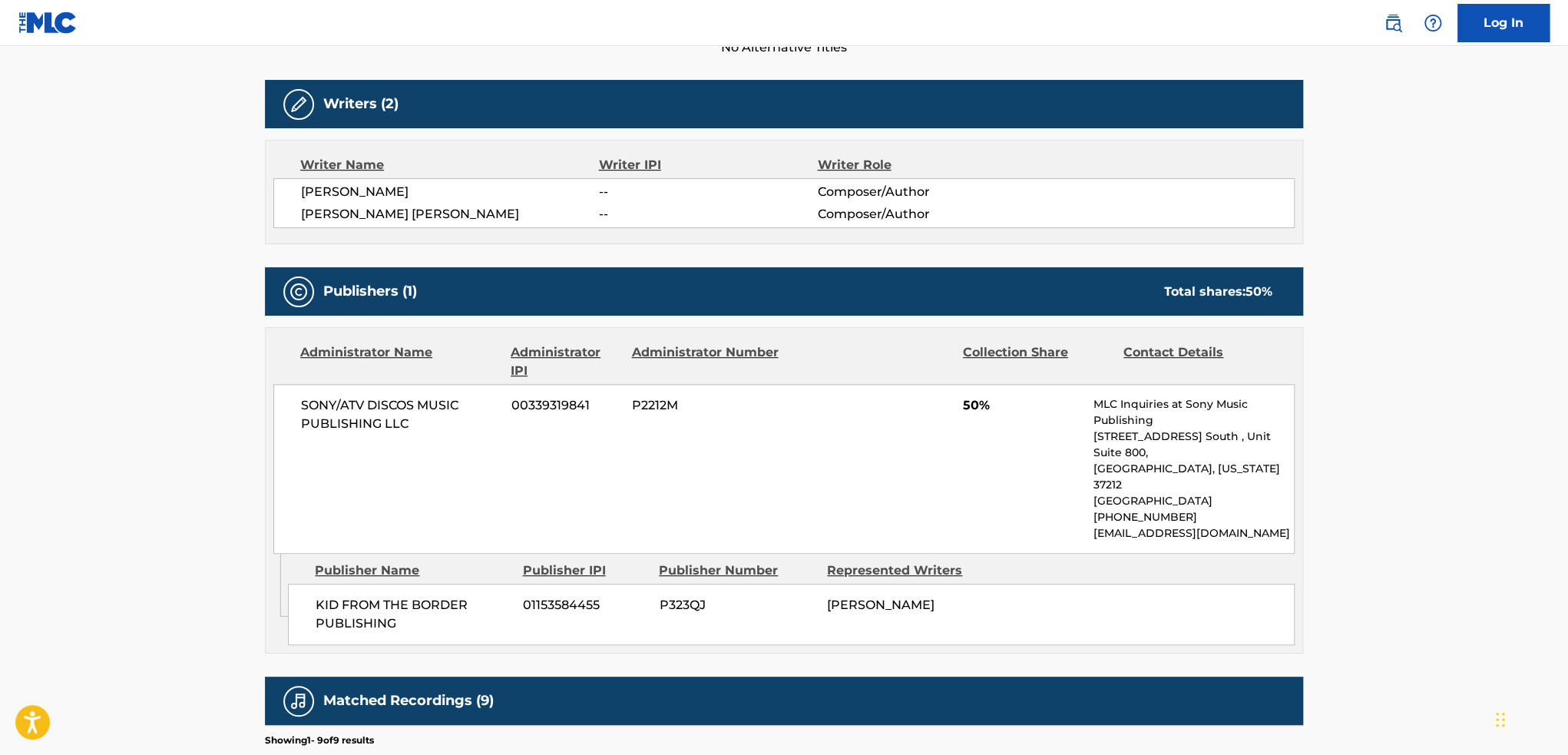
drag, startPoint x: 324, startPoint y: 413, endPoint x: 1013, endPoint y: 595, distance: 712.6
click at [1013, 595] on div "Administrator Name Administrator IPI Administrator Number Collection Share Cont…" at bounding box center [784, 490] width 1038 height 327
click at [1013, 595] on div "KID FROM THE BORDER PUBLISHING 01153584455 P323QJ [PERSON_NAME]" at bounding box center [791, 615] width 1007 height 61
